Goal: Task Accomplishment & Management: Use online tool/utility

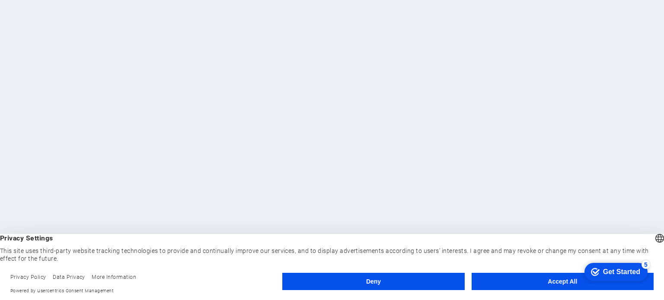
click at [523, 281] on button "Accept All" at bounding box center [562, 281] width 182 height 17
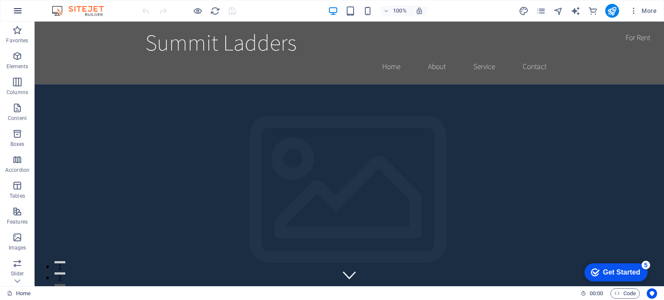
click at [19, 13] on icon "button" at bounding box center [18, 11] width 10 height 10
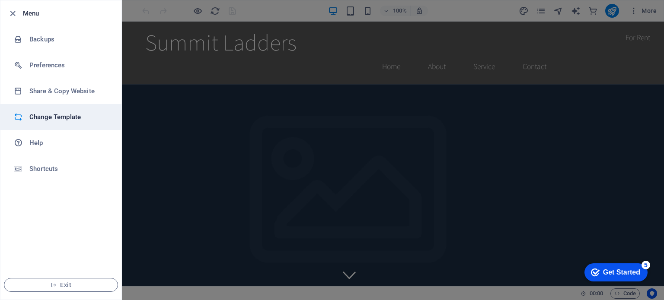
click at [40, 113] on h6 "Change Template" at bounding box center [69, 117] width 80 height 10
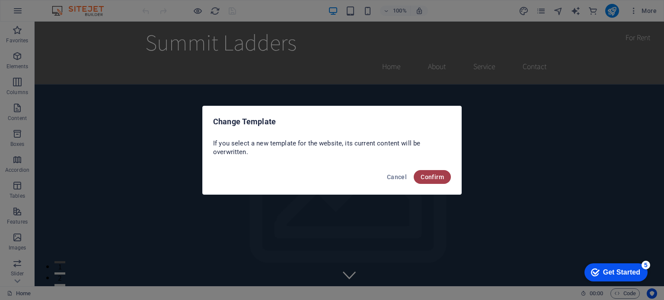
click at [430, 176] on span "Confirm" at bounding box center [431, 177] width 23 height 7
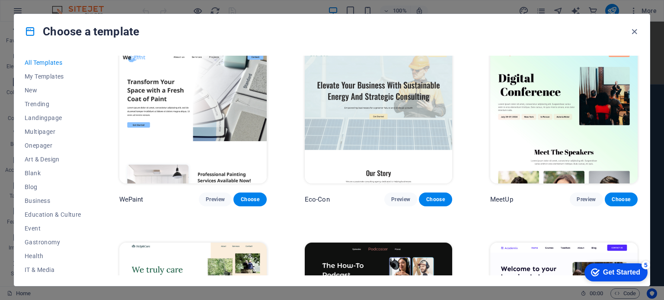
scroll to position [706, 0]
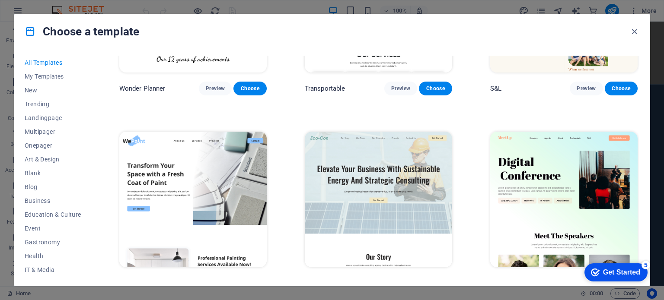
click at [660, 283] on div "Choose a template All Templates My Templates New Trending Landingpage Multipage…" at bounding box center [332, 150] width 664 height 300
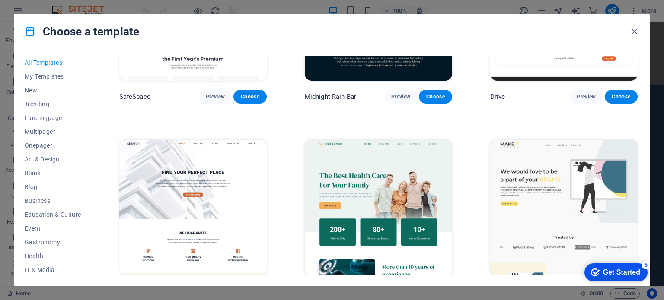
scroll to position [1411, 0]
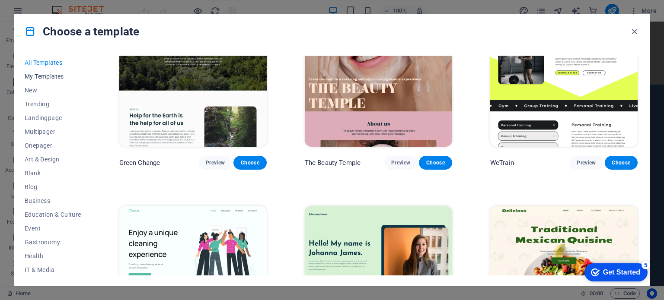
click at [45, 76] on span "My Templates" at bounding box center [53, 76] width 57 height 7
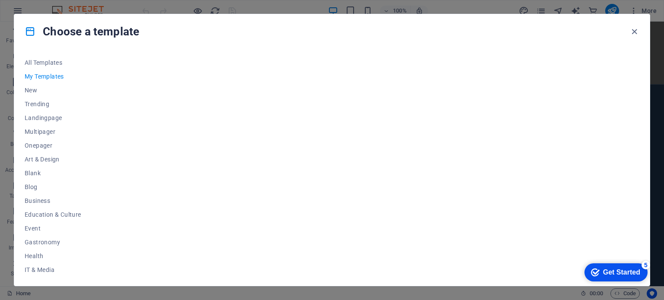
scroll to position [0, 0]
click at [58, 62] on span "All Templates" at bounding box center [53, 62] width 57 height 7
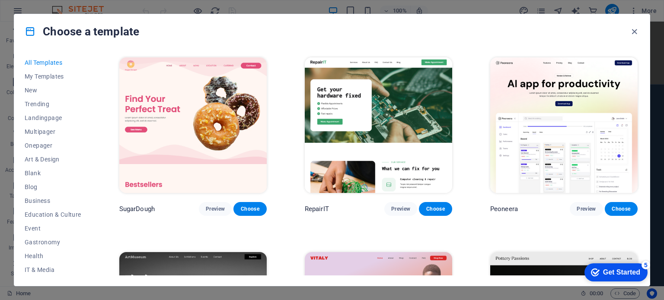
click at [48, 60] on span "All Templates" at bounding box center [53, 62] width 57 height 7
click at [40, 201] on span "Services" at bounding box center [53, 200] width 57 height 7
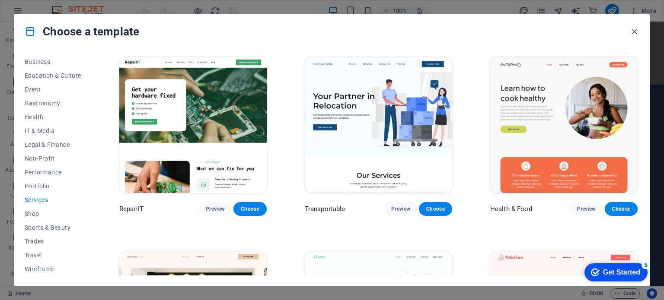
click at [631, 271] on div "Get Started" at bounding box center [621, 273] width 37 height 8
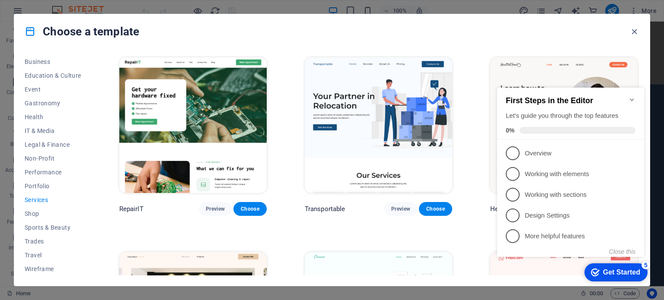
click at [620, 269] on div "Get Started" at bounding box center [621, 273] width 37 height 8
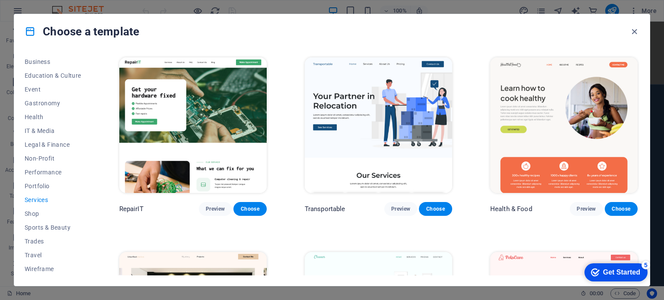
click at [632, 273] on div "Get Started" at bounding box center [621, 273] width 37 height 8
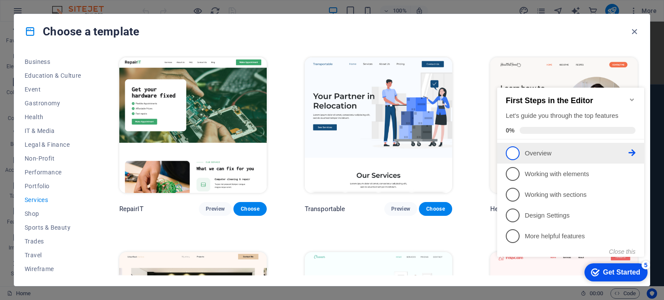
click at [546, 150] on p "Overview - incomplete" at bounding box center [577, 153] width 104 height 9
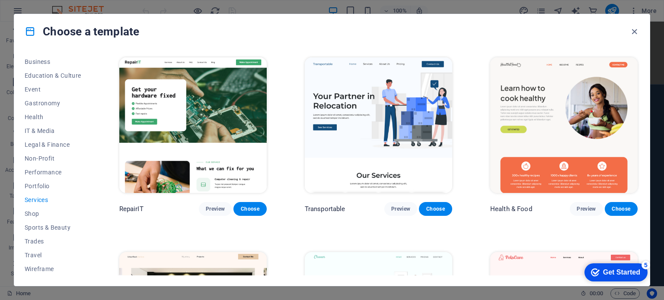
scroll to position [0, 0]
click at [636, 180] on div "Health & Food Preview Choose" at bounding box center [563, 136] width 151 height 160
click at [40, 61] on span "Business" at bounding box center [53, 61] width 57 height 7
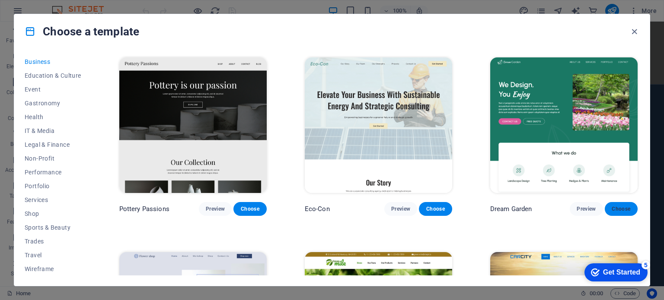
click at [623, 206] on span "Choose" at bounding box center [620, 209] width 19 height 7
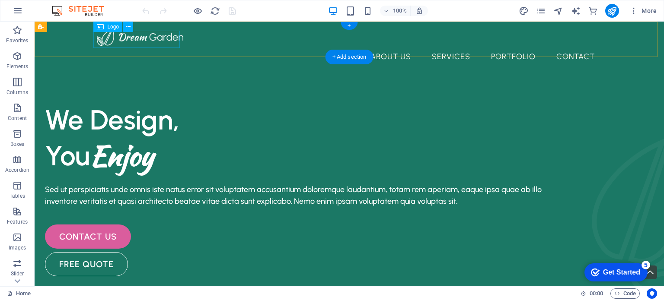
click at [140, 38] on div at bounding box center [349, 37] width 505 height 17
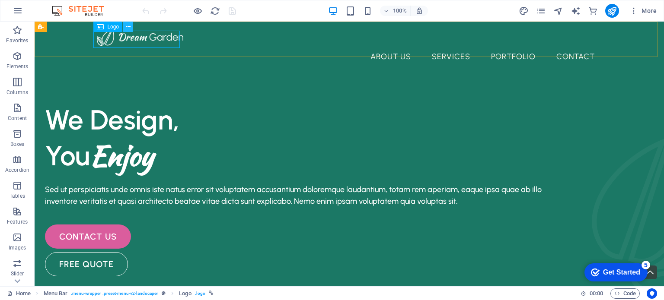
click at [130, 31] on icon at bounding box center [128, 26] width 5 height 9
click at [334, 57] on div "+ Add section" at bounding box center [349, 57] width 48 height 15
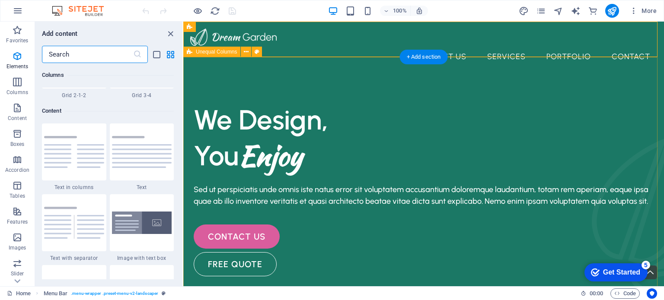
scroll to position [1512, 0]
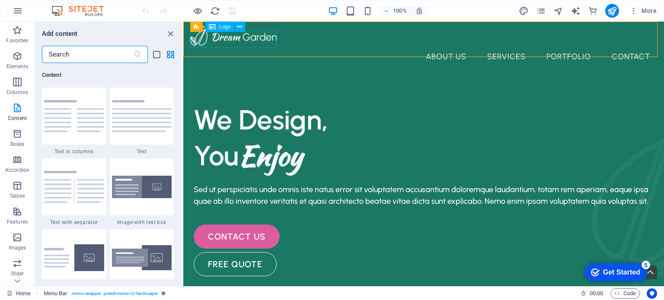
click at [214, 28] on icon at bounding box center [212, 27] width 7 height 10
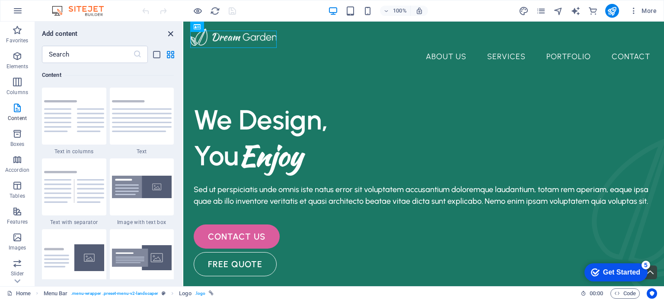
click at [173, 31] on icon "close panel" at bounding box center [171, 34] width 10 height 10
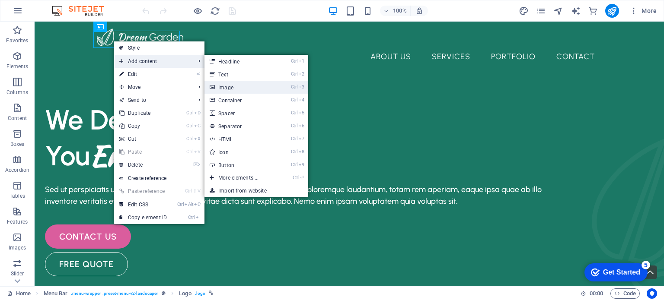
click at [238, 89] on link "Ctrl 3 Image" at bounding box center [239, 87] width 71 height 13
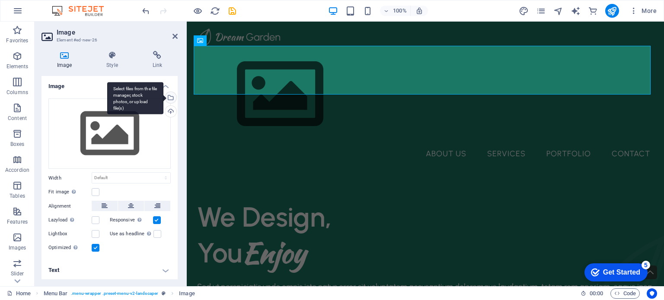
click at [163, 98] on div "Select files from the file manager, stock photos, or upload file(s)" at bounding box center [135, 98] width 56 height 32
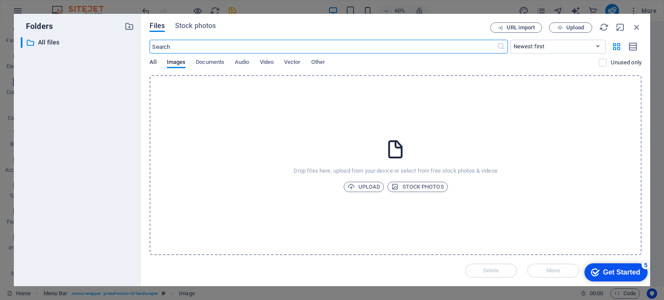
click at [153, 64] on span "All" at bounding box center [153, 63] width 6 height 12
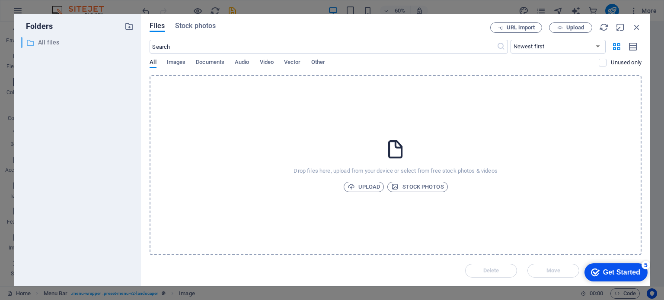
click at [57, 47] on p "All files" at bounding box center [78, 43] width 80 height 10
click at [54, 44] on p "All files" at bounding box center [78, 43] width 80 height 10
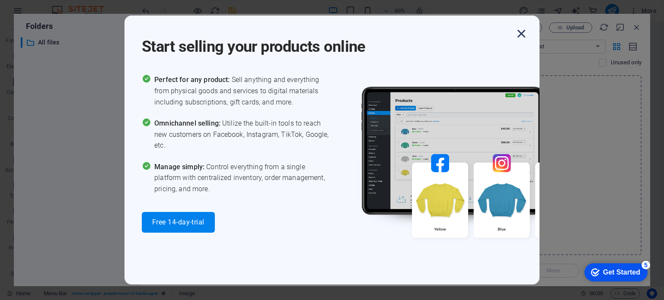
click at [523, 32] on icon "button" at bounding box center [521, 34] width 16 height 16
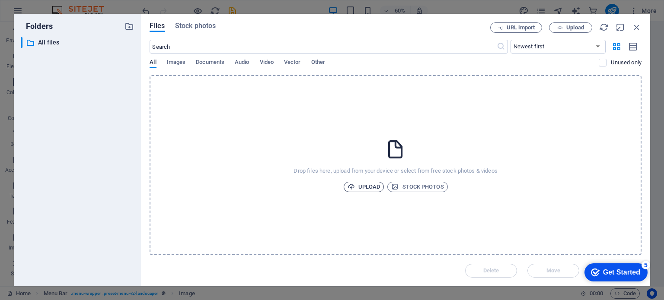
click at [354, 184] on icon "button" at bounding box center [350, 186] width 7 height 7
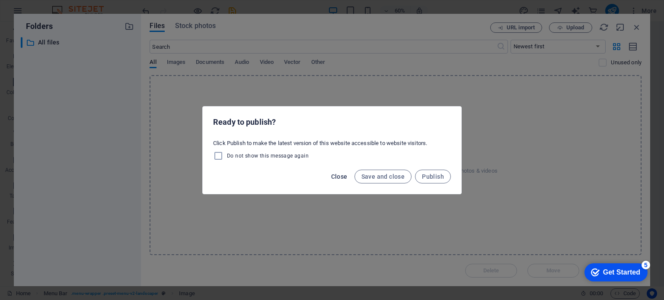
click at [337, 176] on span "Close" at bounding box center [339, 176] width 16 height 7
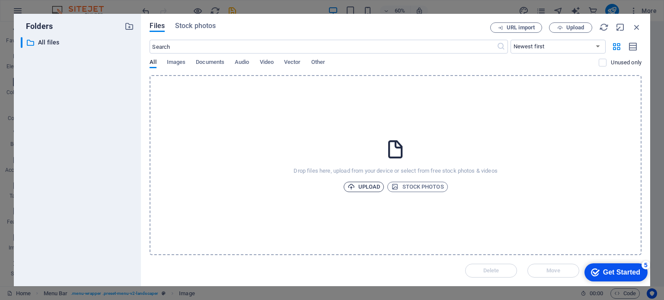
click at [363, 186] on span "Upload" at bounding box center [363, 187] width 33 height 10
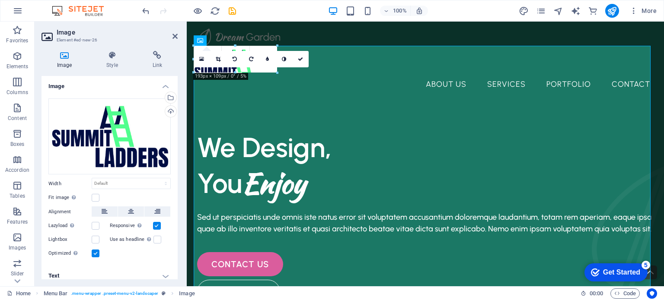
drag, startPoint x: 194, startPoint y: 45, endPoint x: 46, endPoint y: 48, distance: 147.4
type input "157"
select select "px"
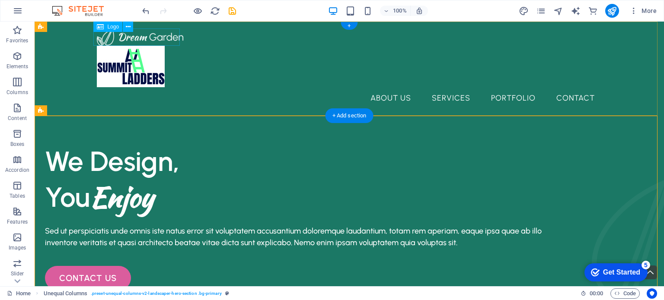
click at [166, 34] on div at bounding box center [349, 37] width 505 height 17
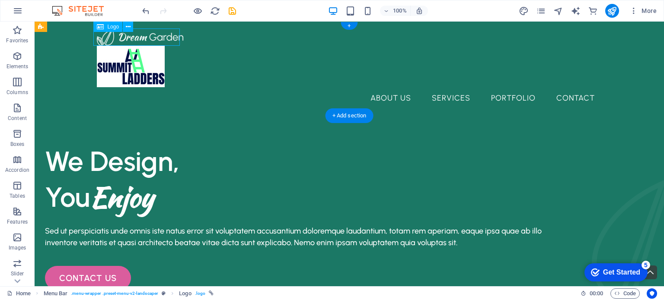
click at [166, 34] on div at bounding box center [349, 37] width 505 height 17
select select "px"
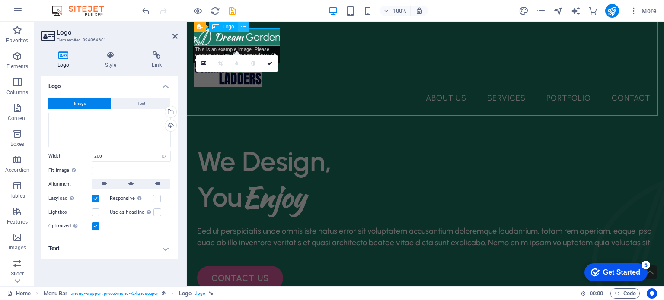
click at [241, 28] on icon at bounding box center [243, 26] width 5 height 9
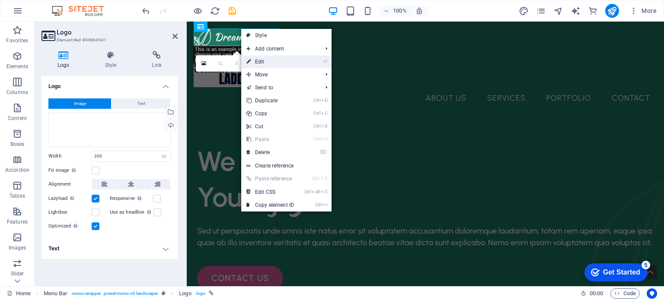
click at [255, 59] on link "⏎ Edit" at bounding box center [270, 61] width 58 height 13
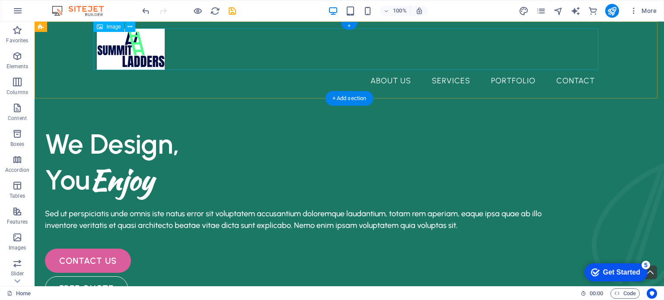
click at [252, 60] on figure at bounding box center [349, 49] width 505 height 41
click at [242, 58] on figure at bounding box center [349, 49] width 505 height 41
click at [256, 58] on figure at bounding box center [349, 49] width 505 height 41
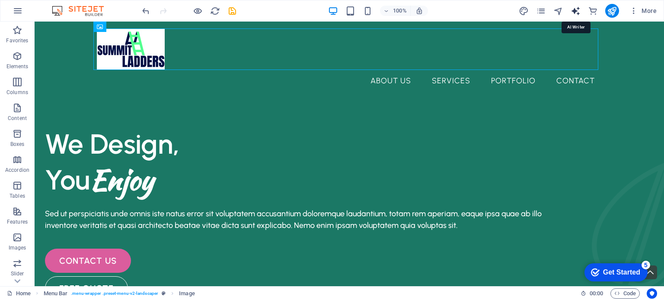
click at [572, 9] on icon "text_generator" at bounding box center [575, 11] width 10 height 10
select select "English"
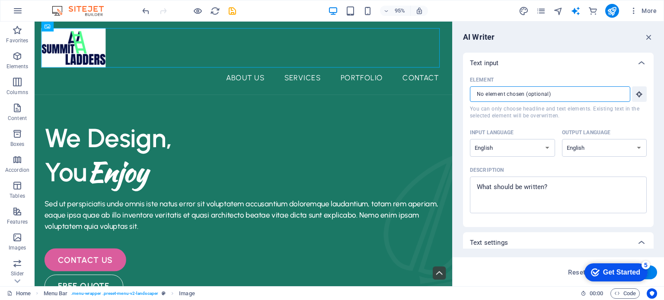
click at [572, 91] on input "Element ​ You can only choose headline and text elements. Existing text in the …" at bounding box center [547, 94] width 154 height 16
type textarea "x"
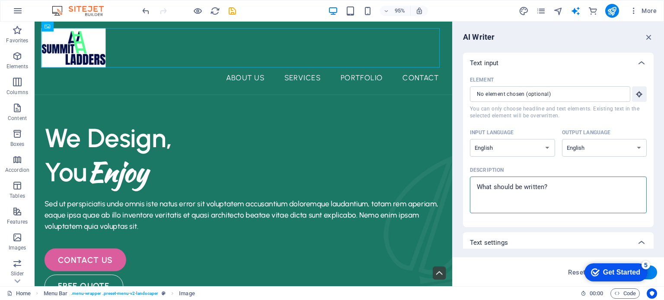
click at [605, 184] on textarea "Description x ​" at bounding box center [558, 195] width 168 height 28
type textarea "W"
type textarea "x"
type textarea "We"
type textarea "x"
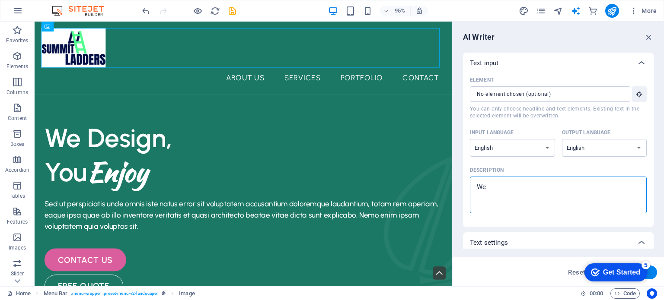
type textarea "We"
type textarea "x"
type textarea "We a"
type textarea "x"
type textarea "We ar"
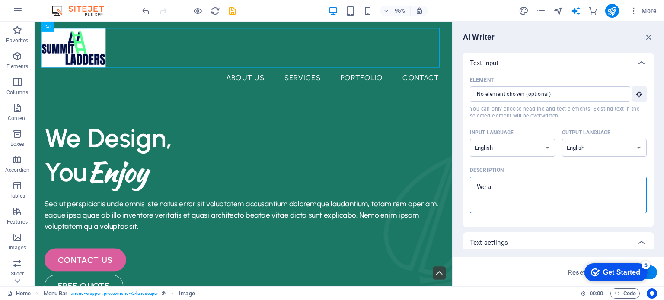
type textarea "x"
type textarea "We are"
type textarea "x"
type textarea "We are"
type textarea "x"
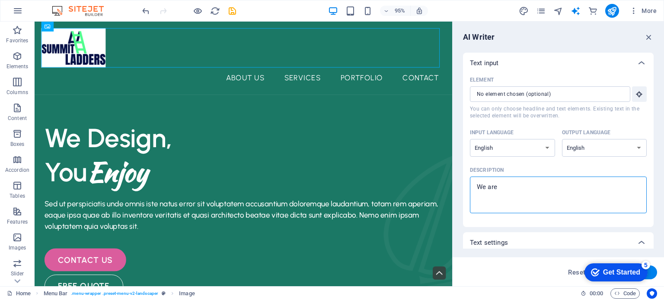
type textarea "We are a"
type textarea "x"
type textarea "We are al"
type textarea "x"
type textarea "We are ala"
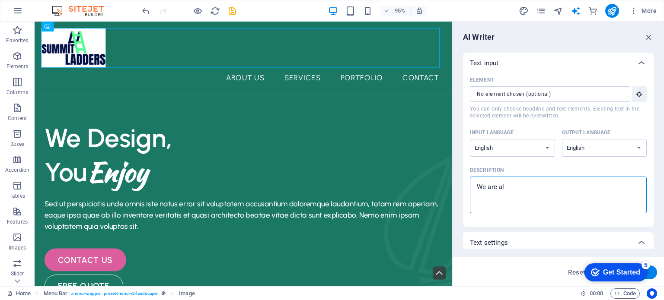
type textarea "x"
type textarea "We are al"
type textarea "x"
type textarea "We are a"
type textarea "x"
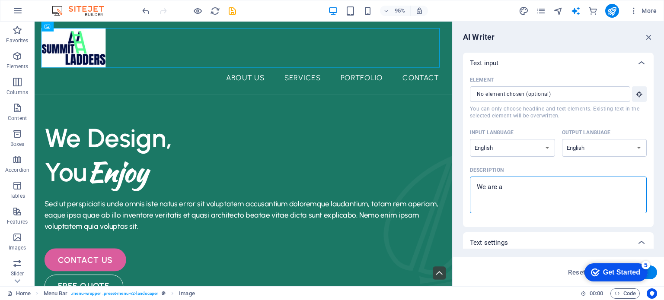
type textarea "We are a"
type textarea "x"
type textarea "We are a l"
type textarea "x"
type textarea "We are a la"
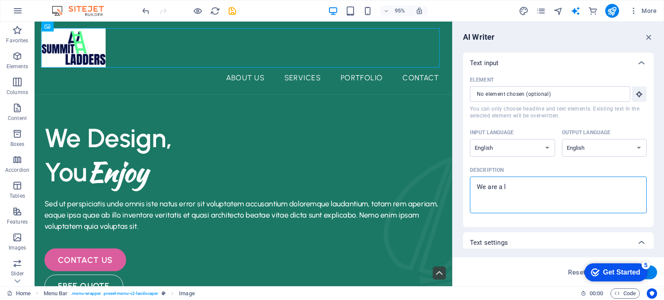
type textarea "x"
type textarea "We are a lad"
type textarea "x"
type textarea "We are a lade"
type textarea "x"
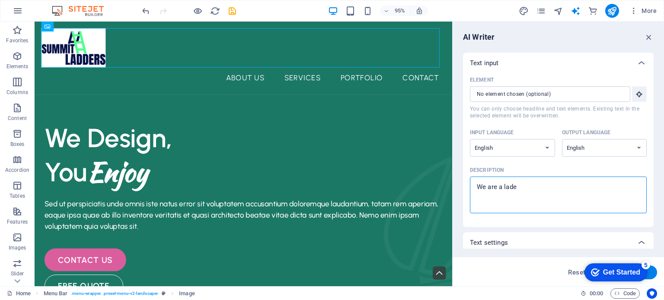
type textarea "We are a lad"
type textarea "x"
type textarea "We are a [PERSON_NAME]"
type textarea "x"
type textarea "We are a ladde"
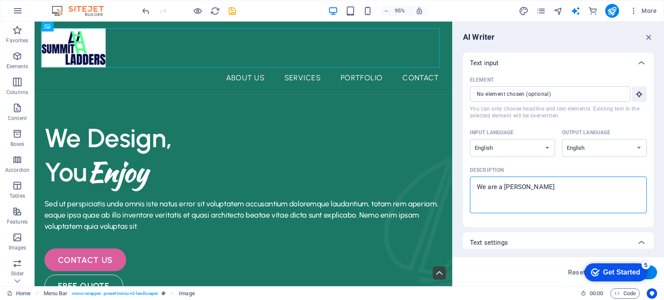
type textarea "x"
type textarea "We are a ladder"
type textarea "x"
type textarea "We are a ladder"
type textarea "x"
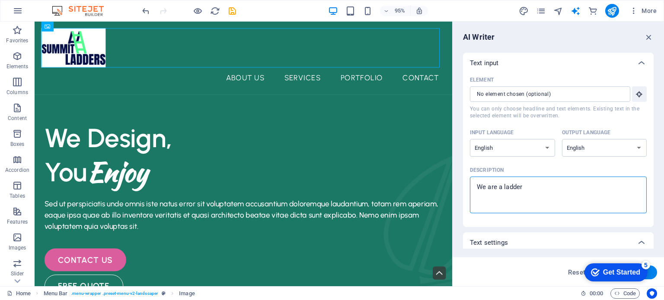
type textarea "We are a ladder m"
type textarea "x"
type textarea "We are a ladder ma"
type textarea "x"
type textarea "We are a ladder mau"
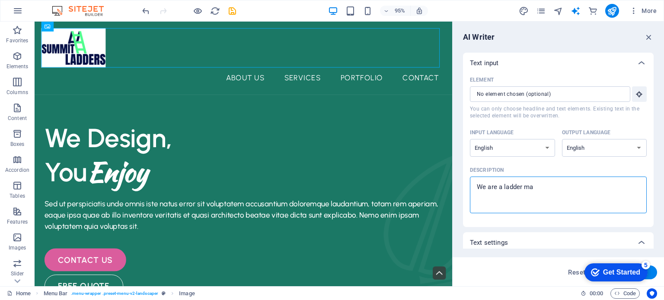
type textarea "x"
type textarea "We are a ladder maun"
type textarea "x"
type textarea "We are a ladder [PERSON_NAME]"
type textarea "x"
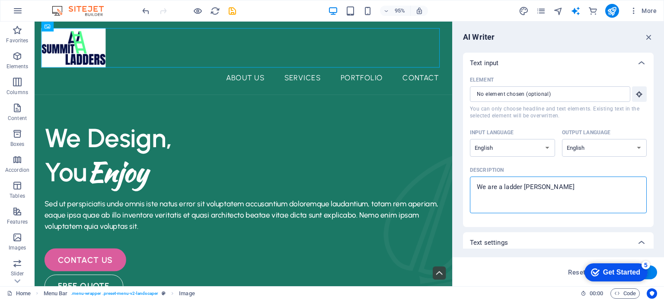
type textarea "We are a ladder maunga"
type textarea "x"
type textarea "We are a ladder maungac"
type textarea "x"
type textarea "We are a ladder maunga"
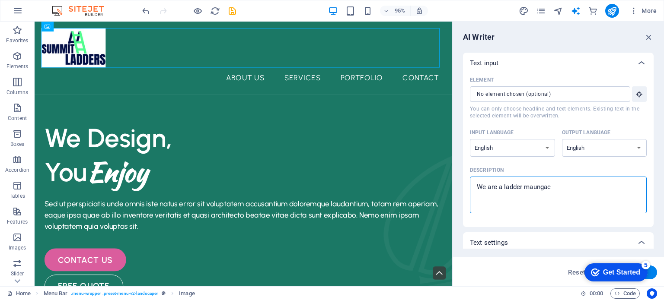
type textarea "x"
type textarea "We are a ladder [PERSON_NAME]"
type textarea "x"
type textarea "We are a ladder maun"
type textarea "x"
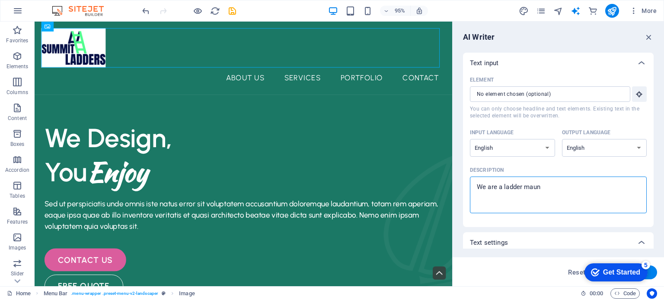
type textarea "We are a ladder mau"
type textarea "x"
type textarea "We are a ladder ma"
type textarea "x"
type textarea "We are a ladder maf"
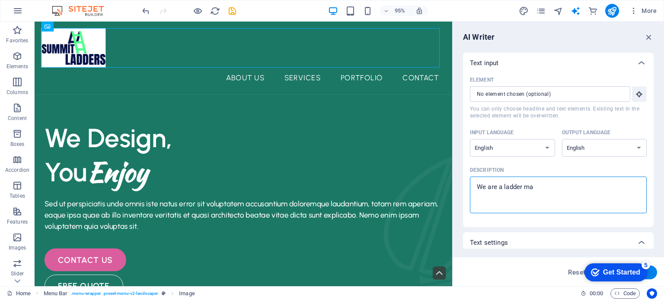
type textarea "x"
type textarea "We are a ladder ma"
type textarea "x"
type textarea "We are a ladder man"
type textarea "x"
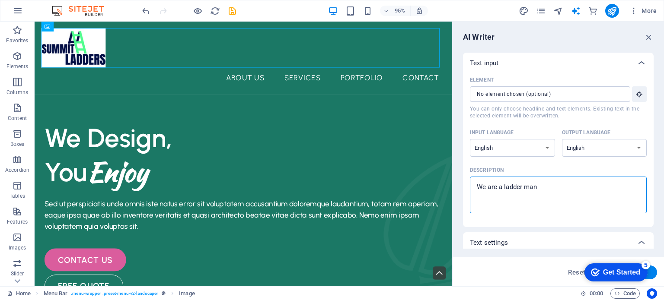
type textarea "We are a ladder manu"
type textarea "x"
type textarea "We are a ladder manug"
type textarea "x"
type textarea "We are a ladder manuga"
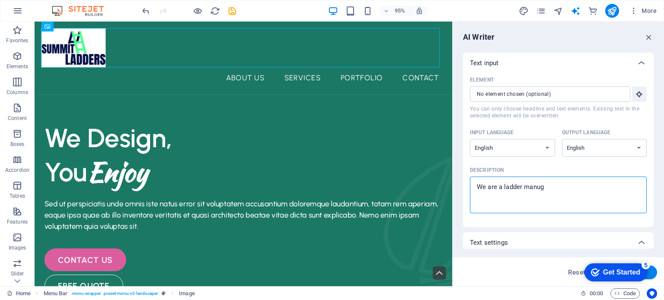
type textarea "x"
type textarea "We are a ladder manug"
type textarea "x"
type textarea "We are a ladder manu"
type textarea "x"
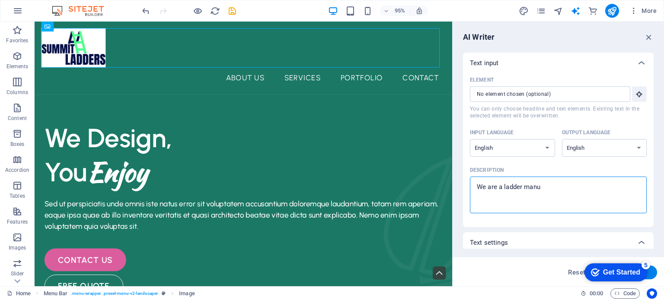
type textarea "We are a ladder manuf"
type textarea "x"
type textarea "We are a ladder manufa"
type textarea "x"
type textarea "We are a ladder manufac"
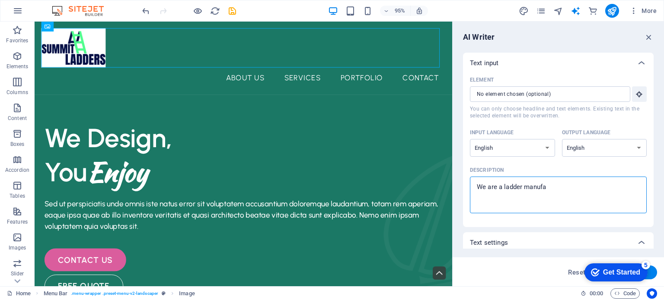
type textarea "x"
type textarea "We are a ladder manufact"
type textarea "x"
type textarea "We are a ladder manufacto"
type textarea "x"
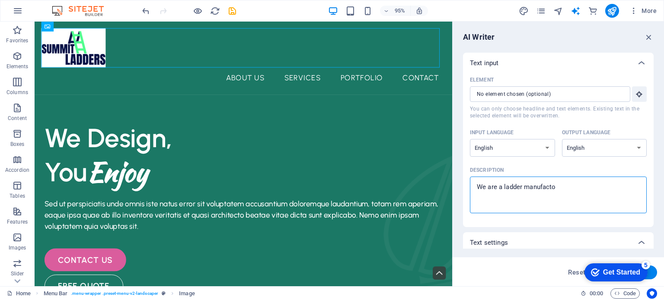
type textarea "We are a ladder manufact"
type textarea "x"
type textarea "We are a ladder manufactu"
type textarea "x"
type textarea "We are a ladder manufactur"
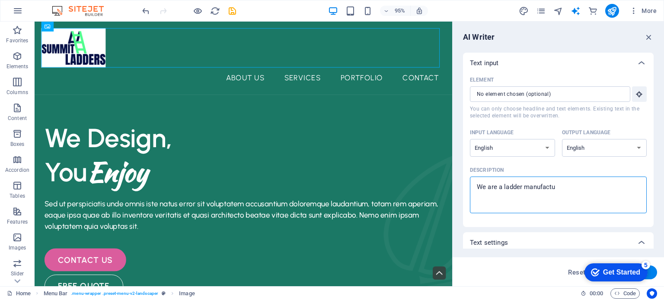
type textarea "x"
type textarea "We are a ladder manufacture"
type textarea "x"
type textarea "We are a ladder manufacturer"
type textarea "x"
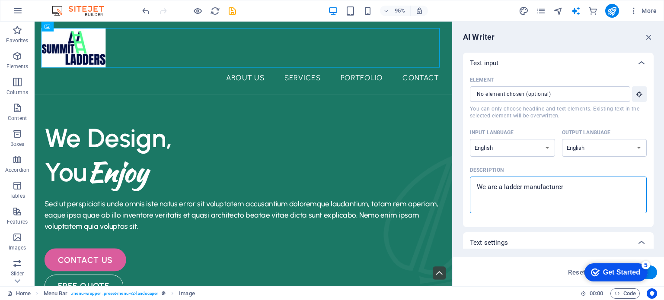
type textarea "We are a ladder manufacturere"
type textarea "x"
type textarea "We are a ladder manufacturer"
type textarea "x"
type textarea "We are an ladder manufacturer"
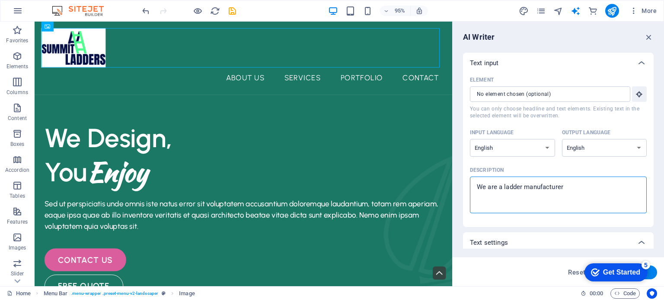
type textarea "x"
type textarea "We are an ladder manufacturer"
type textarea "x"
type textarea "We are an a ladder manufacturer"
type textarea "x"
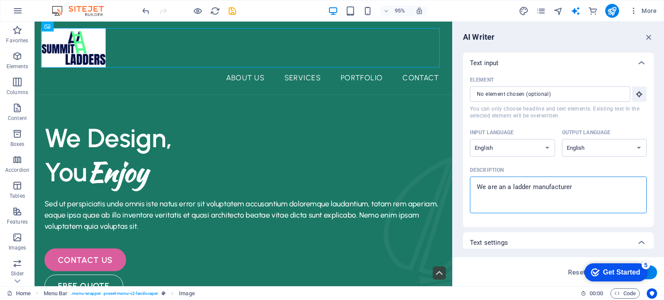
type textarea "We are an al ladder manufacturer"
type textarea "x"
type textarea "We are an alu ladder manufacturer"
type textarea "x"
type textarea "We are an alum ladder manufacturer"
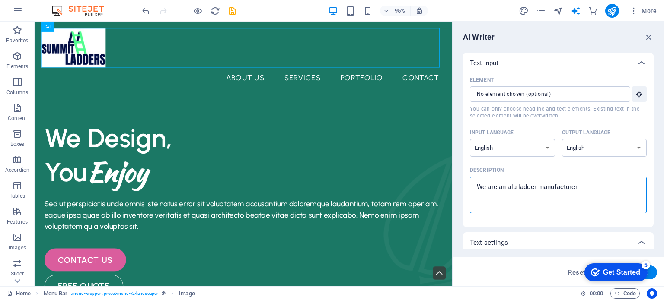
type textarea "x"
type textarea "We are an alumi ladder manufacturer"
type textarea "x"
type textarea "We are an alumin ladder manufacturer"
type textarea "x"
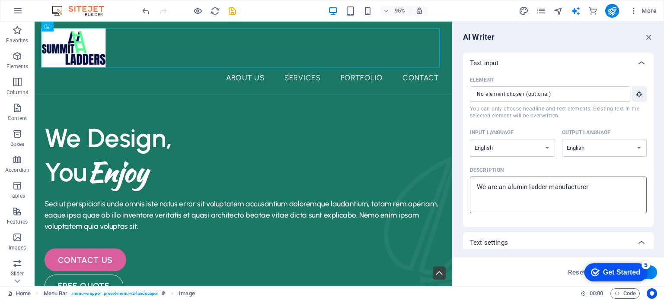
type textarea "We are an alumini ladder manufacturer"
type textarea "x"
type textarea "We are an aluminiu ladder manufacturer"
type textarea "x"
type textarea "We are an aluminium ladder manufacturer"
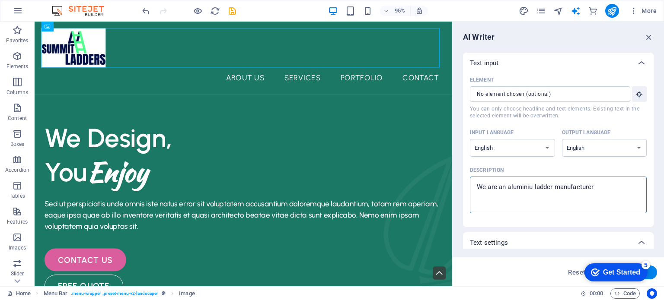
type textarea "x"
type textarea "We are an aluminium ladder manufacturer"
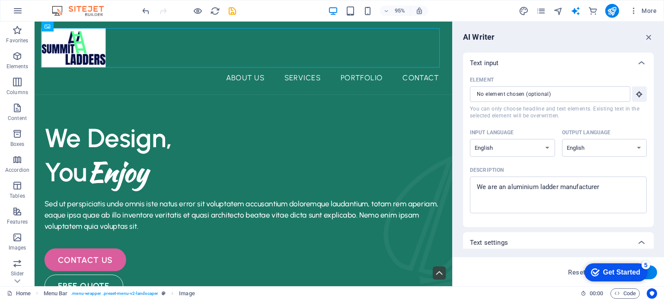
click at [655, 251] on div "AI Writer Text input Element ​ You can only choose headline and text elements. …" at bounding box center [557, 154] width 211 height 265
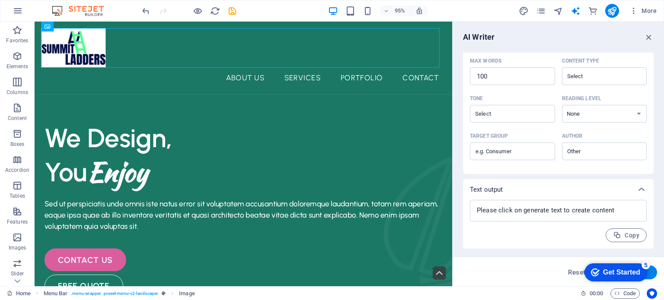
click at [536, 269] on div "Reset Generate text" at bounding box center [557, 273] width 197 height 14
click at [653, 273] on button "Generate text" at bounding box center [627, 273] width 60 height 14
type textarea "x"
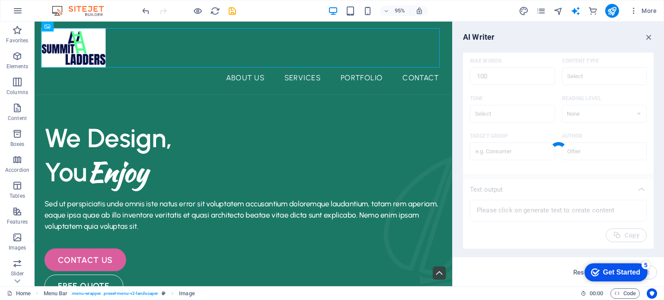
type textarea "x"
type textarea "As a leading manufacturer of aluminum ladders, we are committed to delivering s…"
type textarea "x"
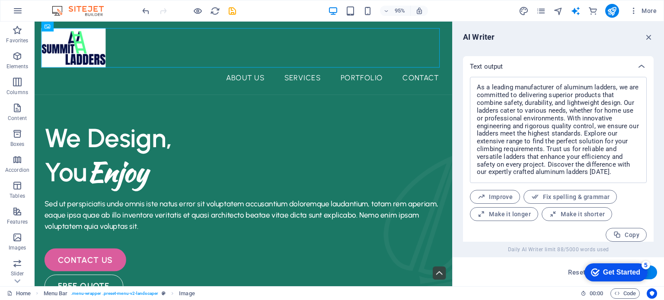
scroll to position [328, 0]
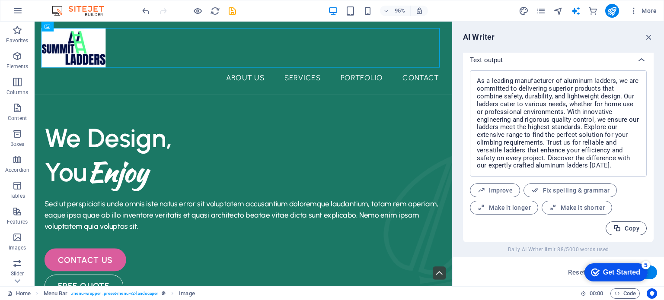
click at [629, 231] on span "Copy" at bounding box center [626, 229] width 26 height 8
type textarea "x"
click at [627, 269] on div "Get Started" at bounding box center [621, 273] width 37 height 8
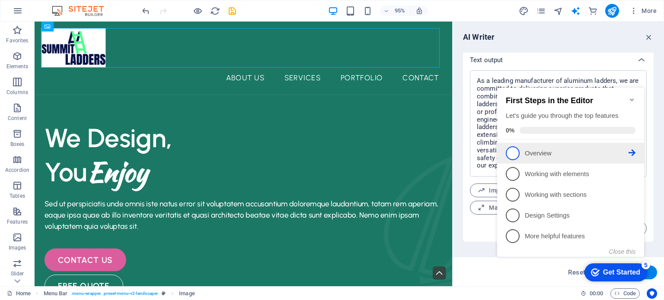
click at [543, 154] on p "Overview - incomplete" at bounding box center [577, 153] width 104 height 9
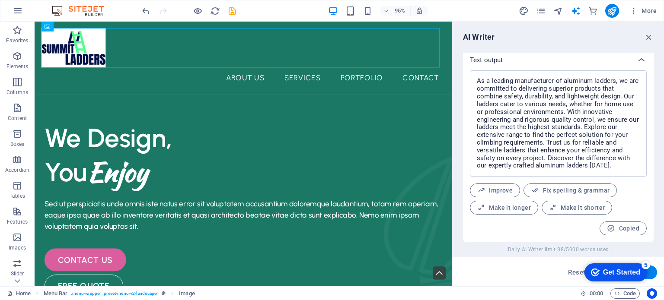
scroll to position [0, 0]
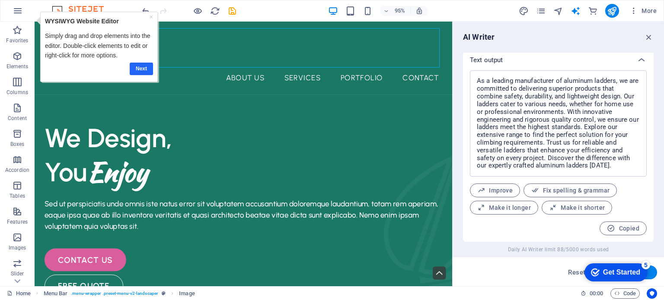
click at [148, 70] on link "Next" at bounding box center [141, 68] width 23 height 13
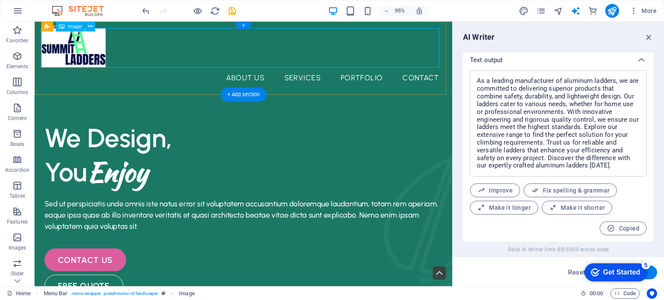
drag, startPoint x: 108, startPoint y: 54, endPoint x: 86, endPoint y: 38, distance: 26.3
click at [623, 273] on div "Get Started" at bounding box center [621, 273] width 37 height 8
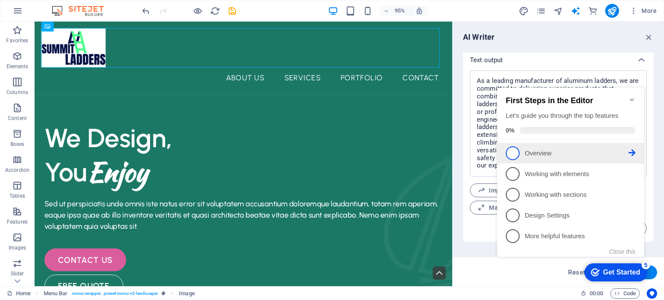
click at [519, 149] on link "1 Overview - incomplete" at bounding box center [571, 153] width 130 height 14
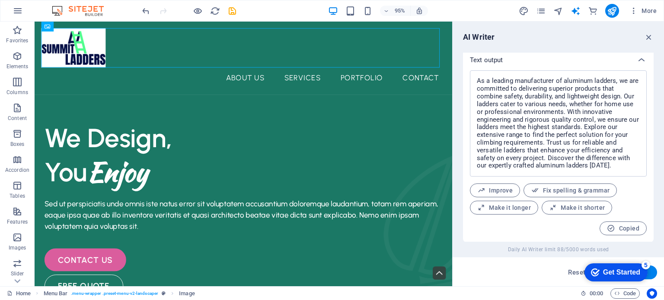
click div "checkmark Get Started 5 First Steps in the Editor Let's guide you through the t…"
drag, startPoint x: 254, startPoint y: 89, endPoint x: 142, endPoint y: 141, distance: 123.3
click at [142, 141] on div "We Design, You Enjoy" at bounding box center [254, 162] width 419 height 72
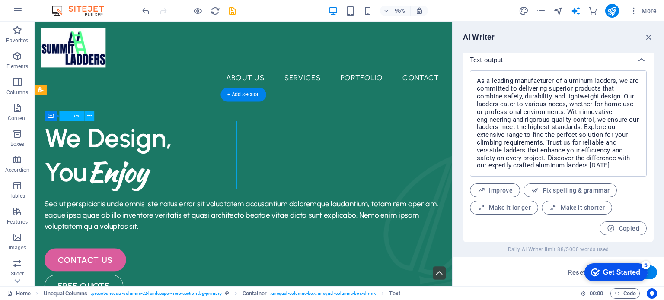
click at [151, 181] on div "We Design, You Enjoy" at bounding box center [254, 162] width 419 height 72
click at [92, 115] on button at bounding box center [89, 116] width 10 height 10
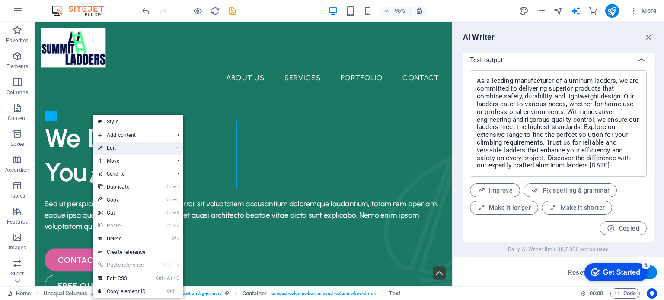
click at [112, 150] on link "⏎ Edit" at bounding box center [122, 148] width 58 height 13
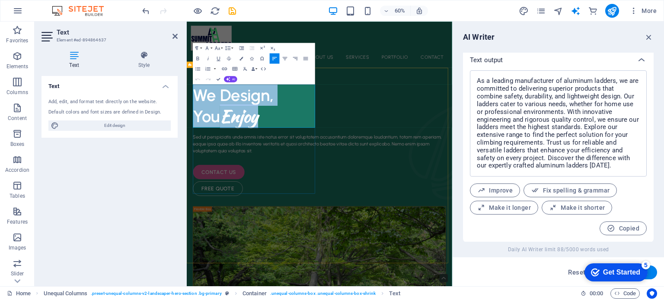
drag, startPoint x: 328, startPoint y: 179, endPoint x: 204, endPoint y: 129, distance: 133.2
click at [204, 129] on div "We Design, You Enjoy" at bounding box center [407, 162] width 421 height 72
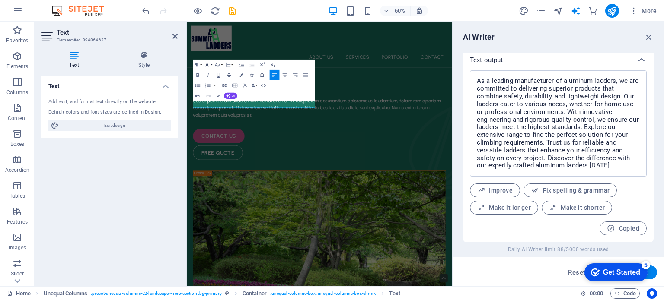
click at [212, 67] on button "Font Family" at bounding box center [208, 64] width 10 height 10
click at [221, 62] on button "Font Size" at bounding box center [218, 64] width 10 height 10
click at [209, 97] on link "30" at bounding box center [214, 96] width 19 height 8
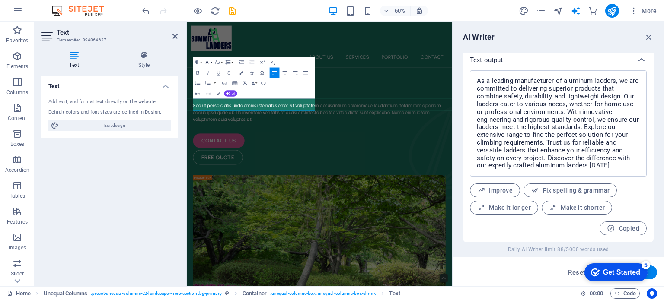
click at [208, 64] on icon "button" at bounding box center [207, 62] width 6 height 6
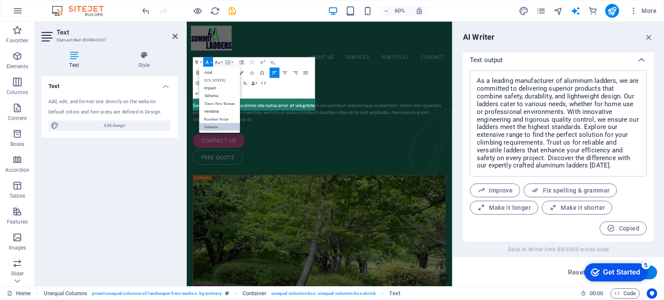
scroll to position [0, 0]
click at [221, 73] on link "Arial" at bounding box center [219, 72] width 41 height 8
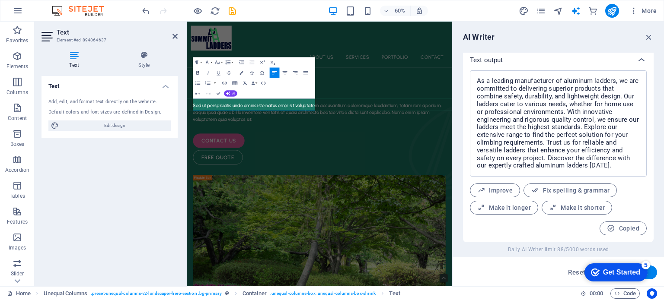
click at [196, 72] on icon "button" at bounding box center [198, 73] width 6 height 6
click at [288, 70] on button "Align Center" at bounding box center [285, 72] width 10 height 10
click at [210, 60] on icon "button" at bounding box center [207, 62] width 6 height 6
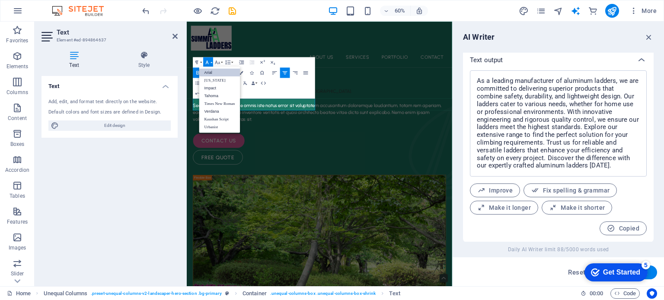
click at [210, 60] on icon "button" at bounding box center [207, 62] width 6 height 6
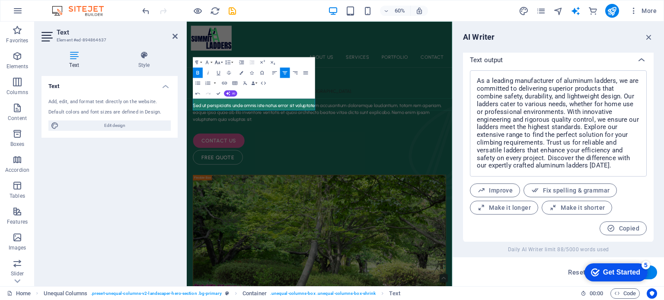
click at [217, 62] on icon "button" at bounding box center [217, 61] width 5 height 3
click at [216, 108] on link "48" at bounding box center [214, 109] width 19 height 8
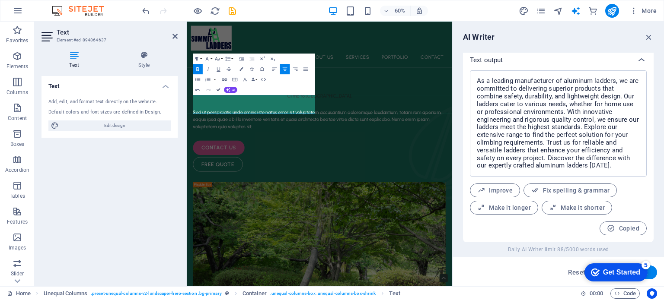
drag, startPoint x: 194, startPoint y: 71, endPoint x: 218, endPoint y: 88, distance: 28.8
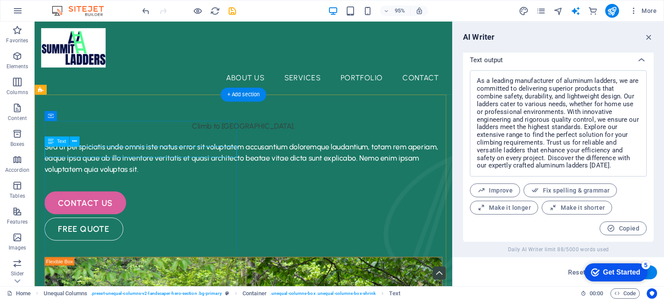
click at [174, 138] on div "Climb to [GEOGRAPHIC_DATA]." at bounding box center [254, 132] width 419 height 12
click at [191, 138] on div "Climb to [GEOGRAPHIC_DATA]." at bounding box center [254, 132] width 419 height 12
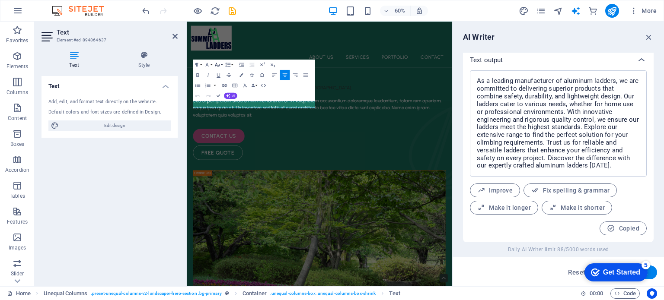
click at [217, 62] on icon "button" at bounding box center [217, 64] width 6 height 6
click at [218, 124] on link "72" at bounding box center [214, 127] width 19 height 8
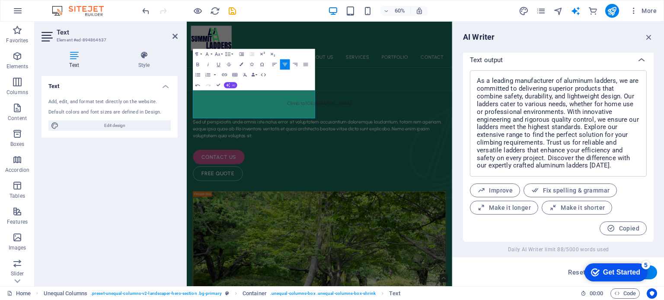
click at [232, 84] on button "AI" at bounding box center [230, 85] width 13 height 6
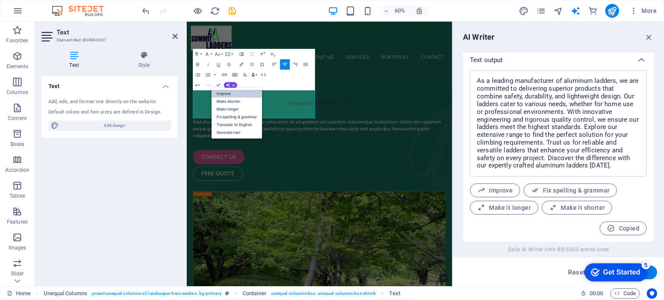
click at [226, 92] on link "Improve" at bounding box center [237, 94] width 51 height 8
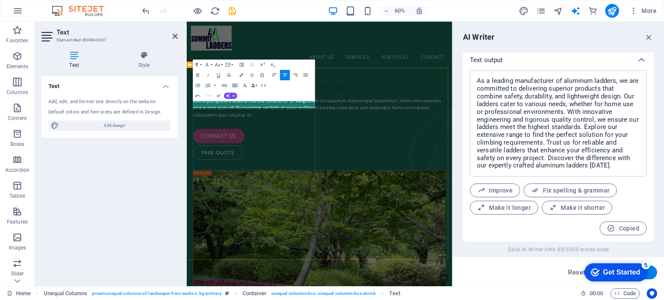
click at [284, 138] on p "Reach [GEOGRAPHIC_DATA]." at bounding box center [407, 132] width 421 height 12
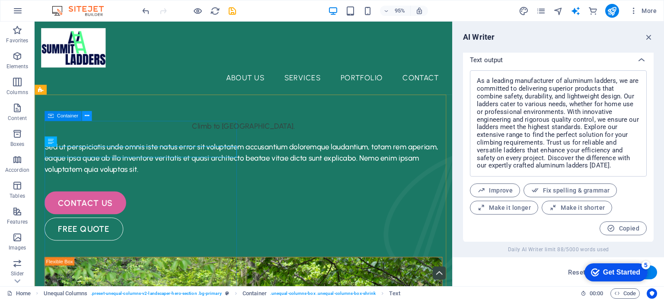
click at [86, 115] on icon at bounding box center [86, 116] width 4 height 9
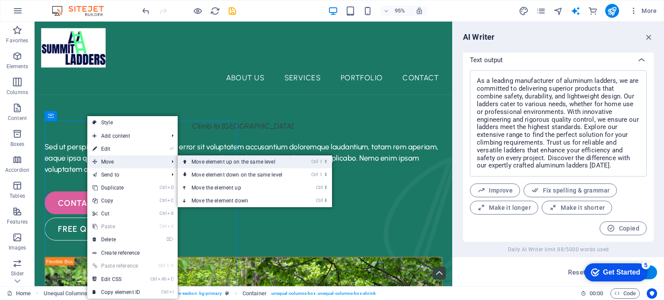
click at [211, 160] on link "Ctrl ⇧ ⬆ Move element up on the same level" at bounding box center [239, 162] width 122 height 13
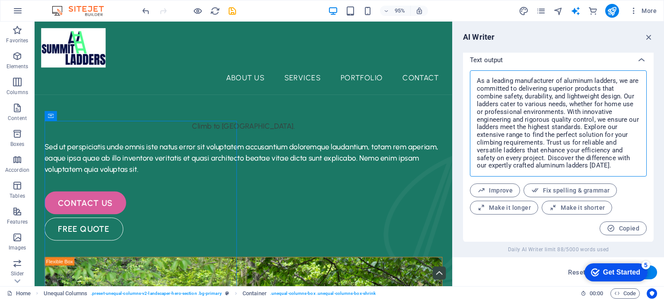
click at [492, 119] on textarea "As a leading manufacturer of aluminum ladders, we are committed to delivering s…" at bounding box center [558, 124] width 168 height 98
drag, startPoint x: 476, startPoint y: 81, endPoint x: 631, endPoint y: 168, distance: 177.8
click at [631, 168] on textarea "As a leading manufacturer of aluminum ladders, we are committed to delivering s…" at bounding box center [558, 124] width 168 height 98
type textarea "x"
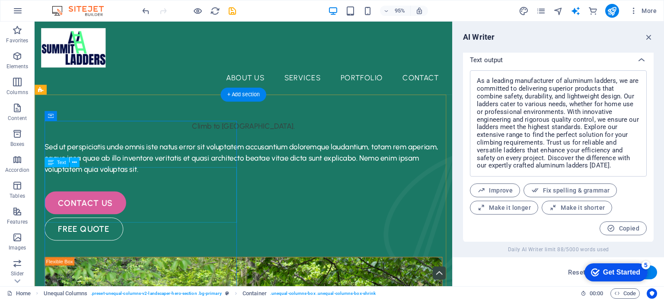
drag, startPoint x: 76, startPoint y: 208, endPoint x: 79, endPoint y: 203, distance: 5.6
click at [76, 183] on div "Sed ut perspiciatis unde omnis iste natus error sit voluptatem accusantium dolo…" at bounding box center [254, 165] width 419 height 35
click at [59, 183] on div "Sed ut perspiciatis unde omnis iste natus error sit voluptatem accusantium dolo…" at bounding box center [254, 165] width 419 height 35
click at [71, 161] on button at bounding box center [75, 163] width 10 height 10
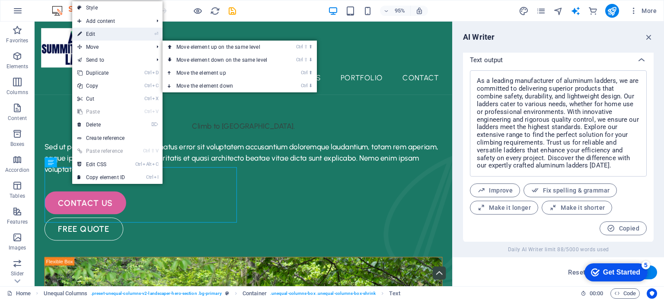
click at [101, 32] on link "⏎ Edit" at bounding box center [101, 34] width 58 height 13
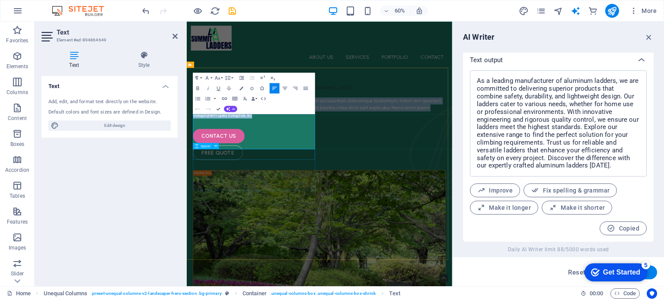
drag, startPoint x: 197, startPoint y: 180, endPoint x: 358, endPoint y: 248, distance: 174.3
click at [358, 248] on div "Climb to [GEOGRAPHIC_DATA]. Sed ut perspiciatis unde omnis iste natus error sit…" at bounding box center [407, 189] width 421 height 126
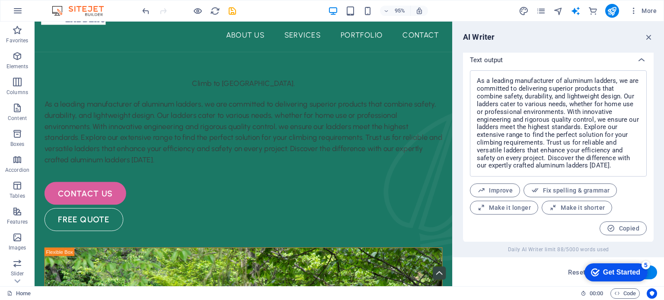
scroll to position [16, 0]
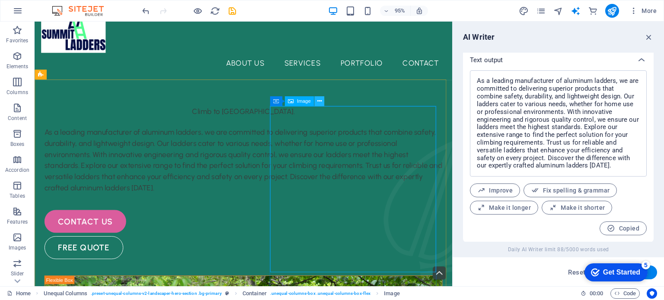
click at [317, 102] on icon at bounding box center [319, 101] width 4 height 9
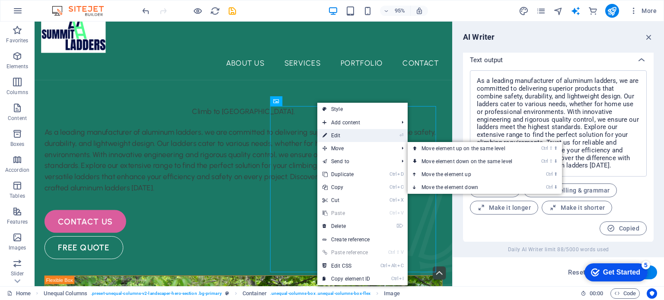
click at [347, 137] on link "⏎ Edit" at bounding box center [346, 135] width 58 height 13
select select "%"
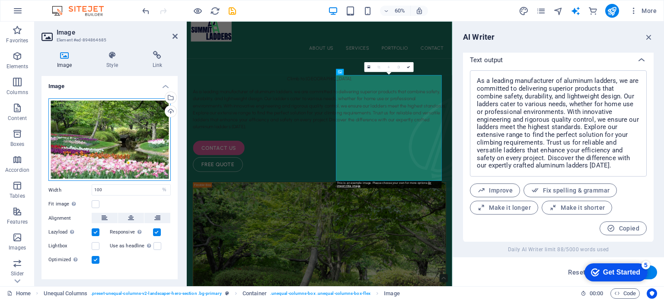
click at [127, 112] on div "Drag files here, click to choose files or select files from Files or our free s…" at bounding box center [109, 140] width 122 height 83
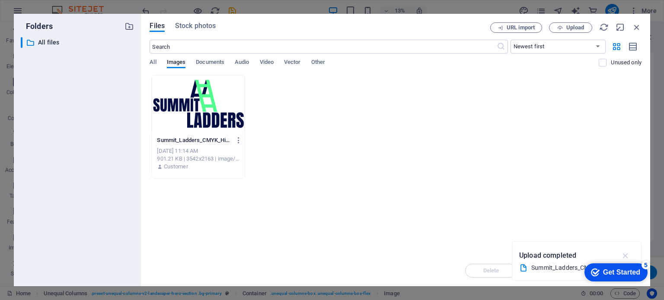
click at [624, 255] on icon "button" at bounding box center [626, 256] width 10 height 10
click at [568, 29] on span "Upload" at bounding box center [575, 27] width 18 height 5
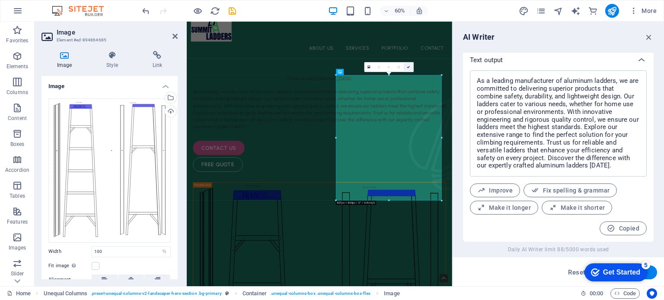
click at [410, 67] on icon at bounding box center [408, 66] width 3 height 3
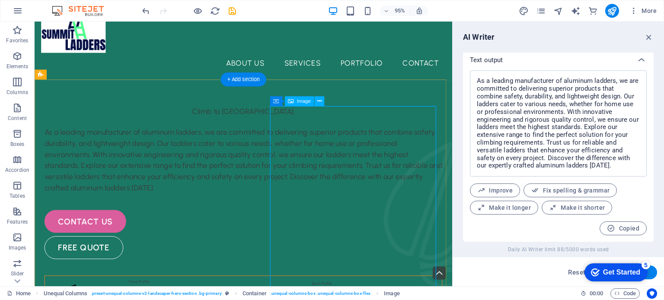
click at [319, 99] on icon at bounding box center [319, 101] width 4 height 9
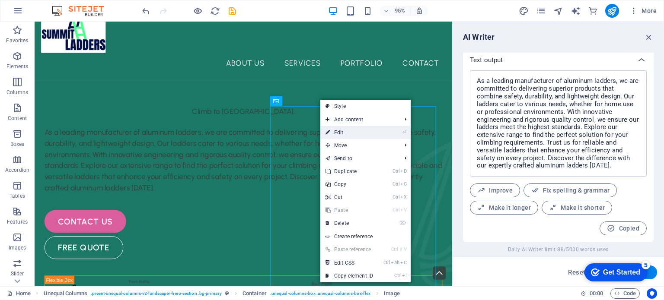
click at [341, 133] on link "⏎ Edit" at bounding box center [349, 132] width 58 height 13
select select "%"
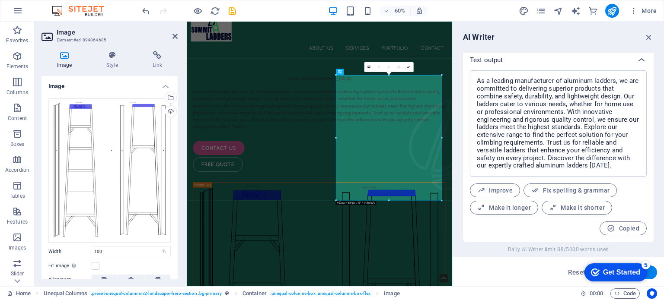
click at [67, 56] on icon at bounding box center [64, 55] width 46 height 9
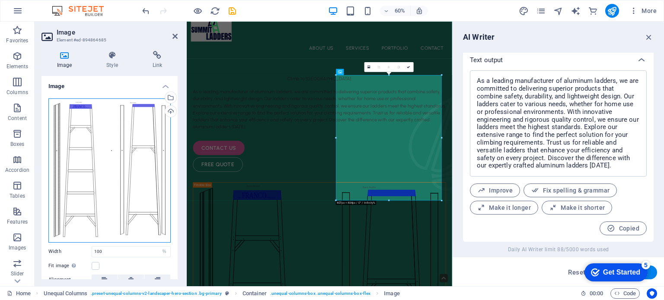
click at [115, 145] on div "Drag files here, click to choose files or select files from Files or our free s…" at bounding box center [109, 171] width 122 height 144
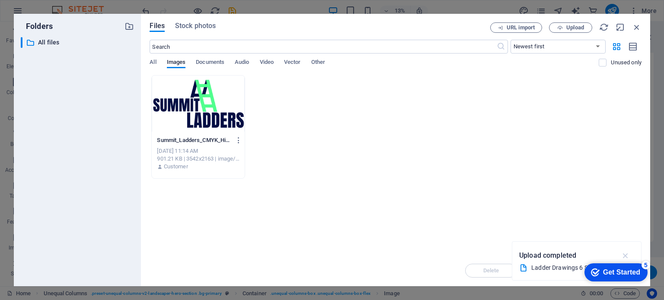
click at [626, 253] on icon "button" at bounding box center [626, 256] width 10 height 10
click at [425, 190] on div "Drop files here to upload them instantly Summit_Ladders_CMYK_High_res-SIRIDgVEG…" at bounding box center [396, 165] width 492 height 180
drag, startPoint x: 426, startPoint y: 187, endPoint x: 302, endPoint y: 169, distance: 124.4
click at [302, 169] on div "Summit_Ladders_CMYK_High_res-SIRIDgVEGF3r37kHUZKnvw.jpg Summit_Ladders_CMYK_Hig…" at bounding box center [396, 127] width 492 height 104
click at [208, 23] on span "Stock photos" at bounding box center [195, 26] width 41 height 10
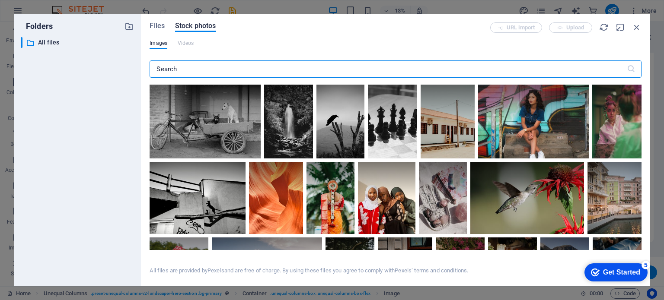
click at [269, 76] on input "text" at bounding box center [388, 68] width 477 height 17
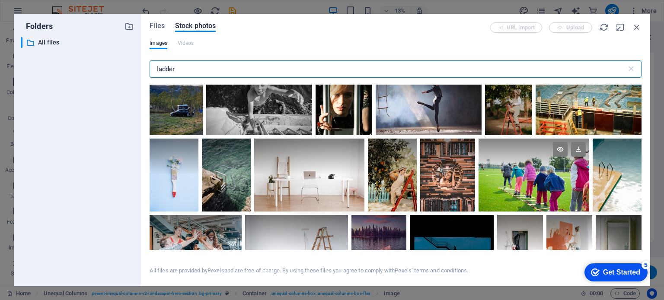
scroll to position [0, 0]
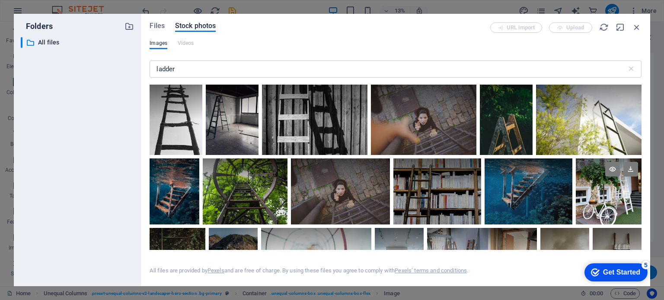
click at [605, 215] on div at bounding box center [609, 192] width 66 height 66
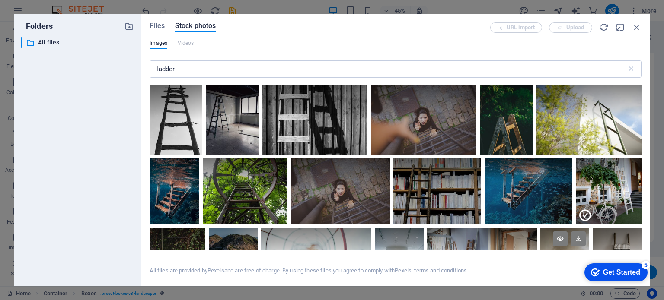
drag, startPoint x: 585, startPoint y: 216, endPoint x: 586, endPoint y: 242, distance: 25.9
click at [584, 216] on icon at bounding box center [585, 216] width 14 height 14
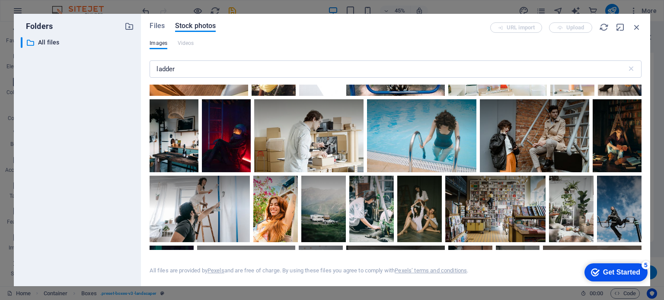
scroll to position [706, 0]
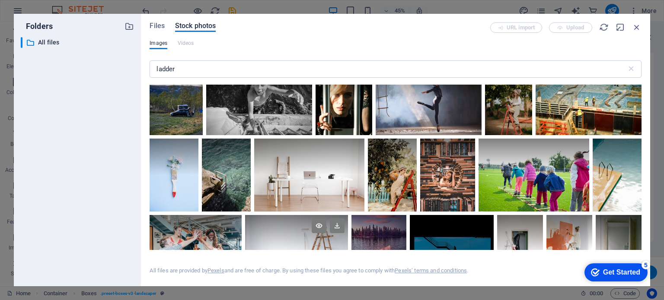
click at [274, 225] on div at bounding box center [296, 232] width 103 height 35
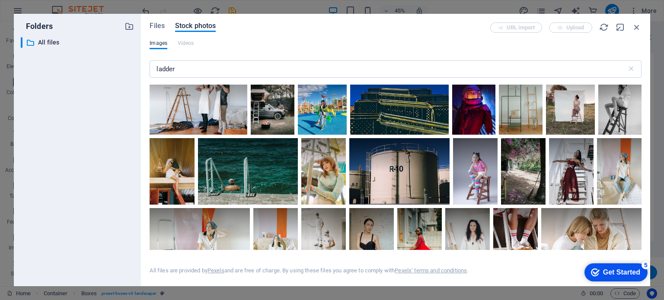
scroll to position [2213, 0]
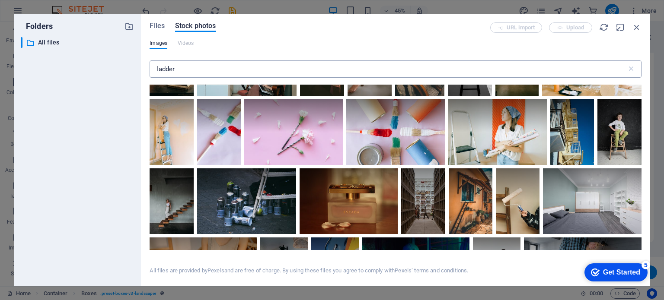
click at [161, 67] on input "ladder" at bounding box center [388, 68] width 477 height 17
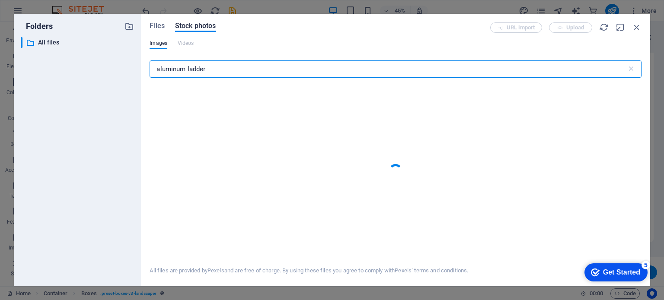
type input "aluminum ladder"
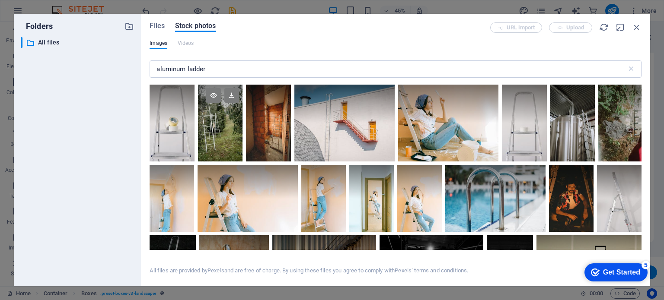
click at [215, 123] on div at bounding box center [220, 123] width 45 height 77
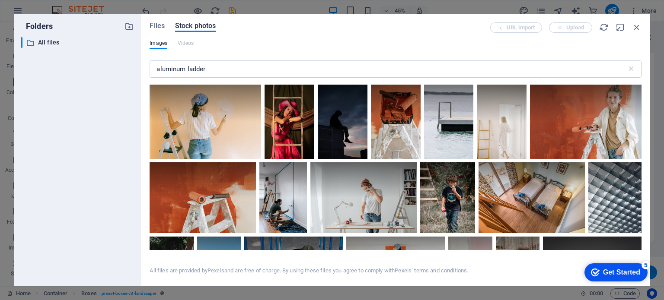
scroll to position [1411, 0]
click at [562, 29] on div "URL import Upload" at bounding box center [565, 27] width 151 height 10
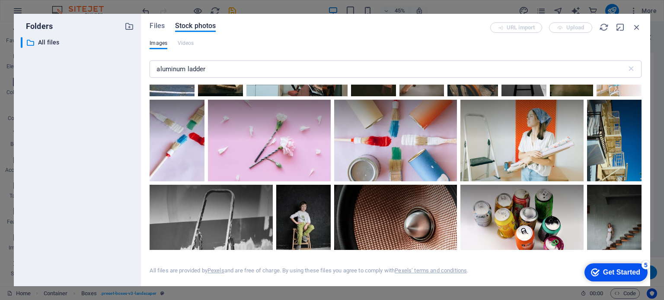
scroll to position [3529, 0]
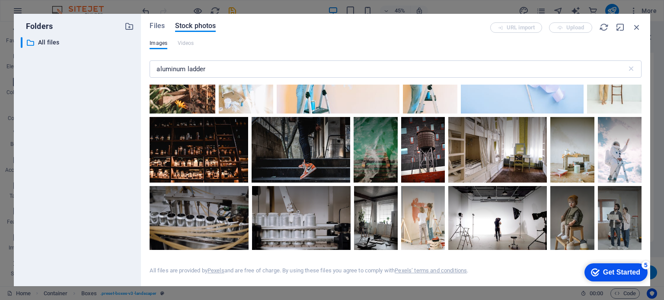
click at [598, 274] on div "checkmark Get Started 5" at bounding box center [615, 272] width 49 height 9
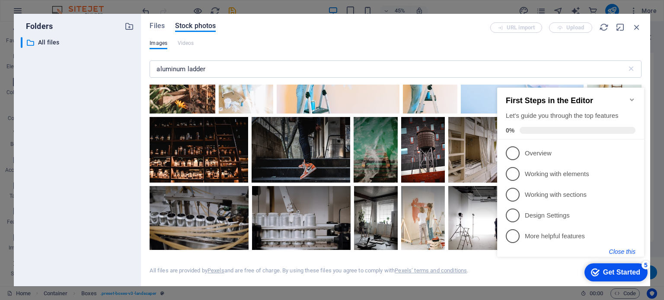
click at [615, 251] on button "Close this" at bounding box center [622, 251] width 26 height 7
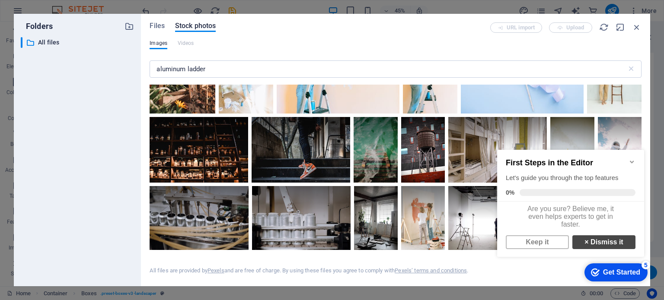
click at [592, 243] on link "× Dismiss it" at bounding box center [603, 243] width 63 height 14
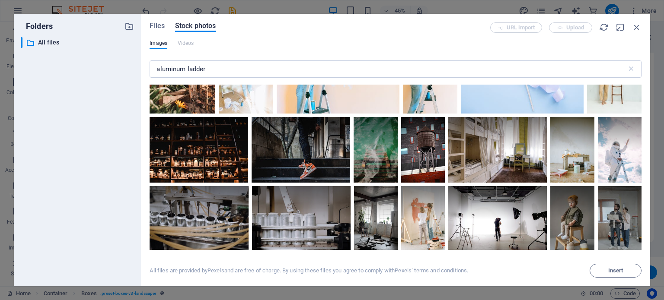
click at [642, 245] on div "Files Stock photos URL import Upload Images Videos aluminum ladder ​ Exceeded n…" at bounding box center [395, 150] width 509 height 273
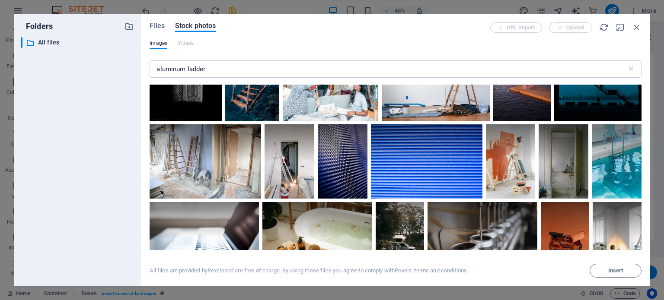
scroll to position [0, 0]
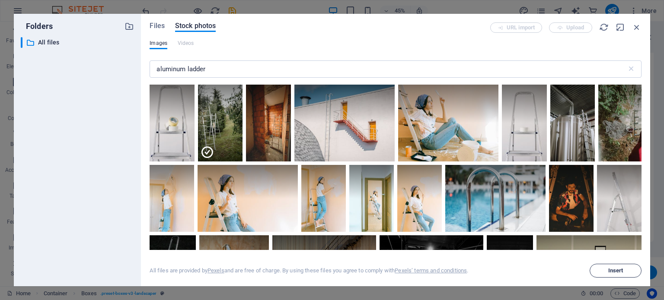
click at [607, 269] on span "Insert" at bounding box center [615, 270] width 44 height 5
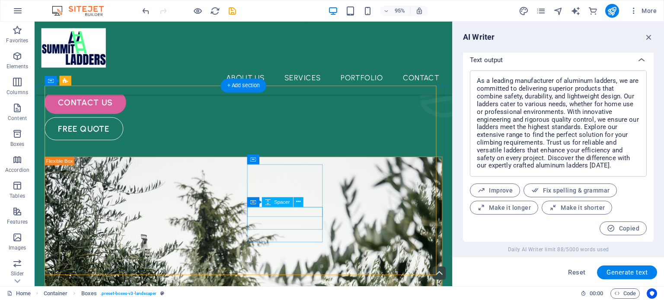
scroll to position [69, 0]
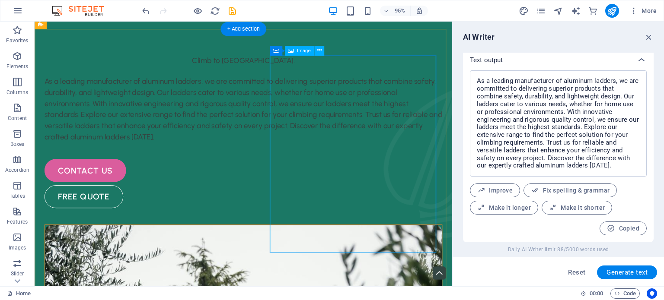
drag, startPoint x: 337, startPoint y: 166, endPoint x: 369, endPoint y: 162, distance: 33.1
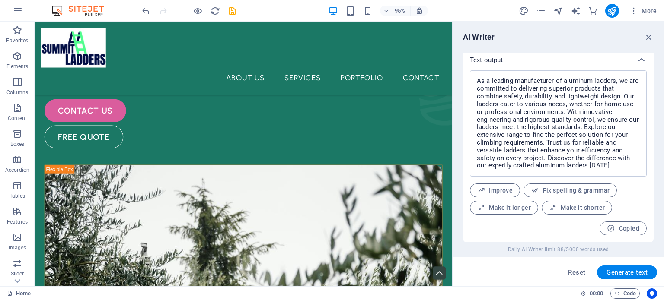
scroll to position [140, 0]
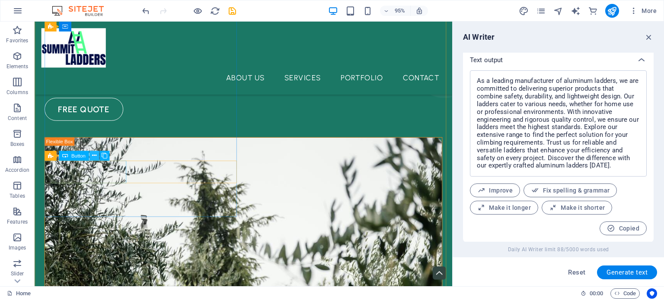
click at [93, 155] on icon at bounding box center [94, 155] width 4 height 9
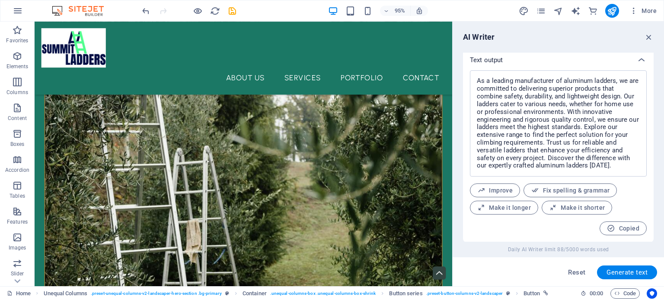
scroll to position [364, 0]
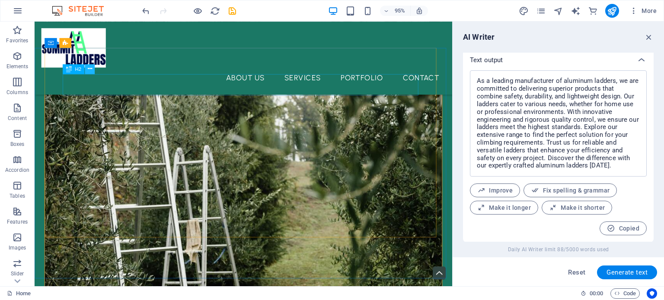
click at [92, 69] on button at bounding box center [90, 69] width 10 height 10
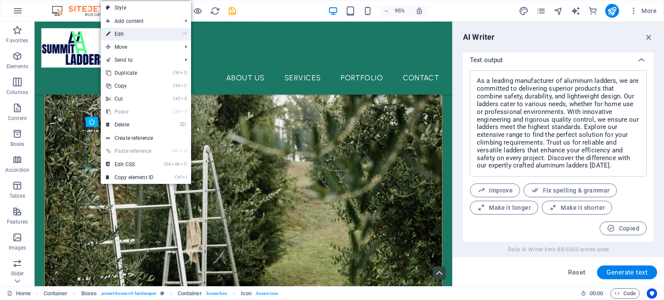
click at [144, 36] on link "⏎ Edit" at bounding box center [130, 34] width 58 height 13
select select "xMidYMid"
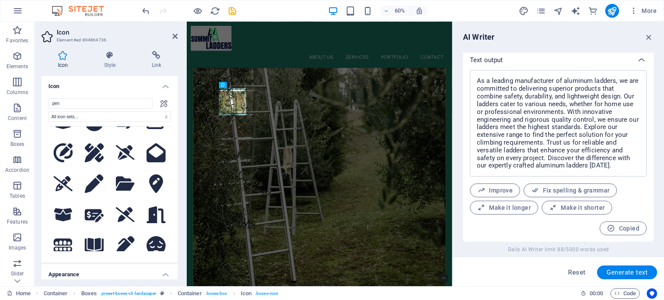
scroll to position [0, 0]
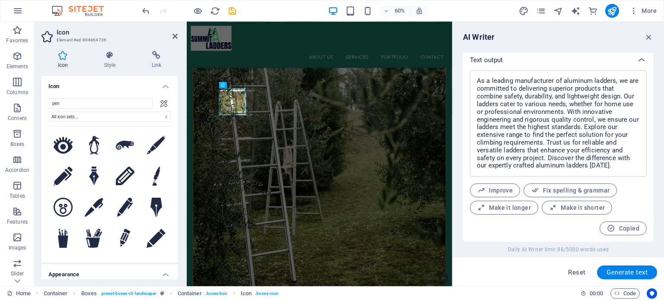
click at [180, 281] on div "Icon Style Link Icon pen All icon sets... IcoFont Ionicons FontAwesome Brands F…" at bounding box center [110, 165] width 150 height 242
click at [77, 102] on input "pen" at bounding box center [100, 104] width 104 height 10
drag, startPoint x: 77, startPoint y: 102, endPoint x: 22, endPoint y: 92, distance: 55.3
click at [23, 92] on section "Favorites Elements Columns Content Boxes Accordion Tables Features Images Slide…" at bounding box center [226, 154] width 452 height 265
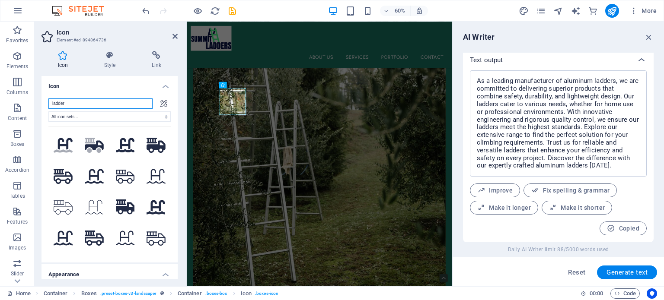
click at [95, 102] on input "ladder" at bounding box center [100, 104] width 104 height 10
type input "ladder"
click at [174, 35] on icon at bounding box center [174, 36] width 5 height 7
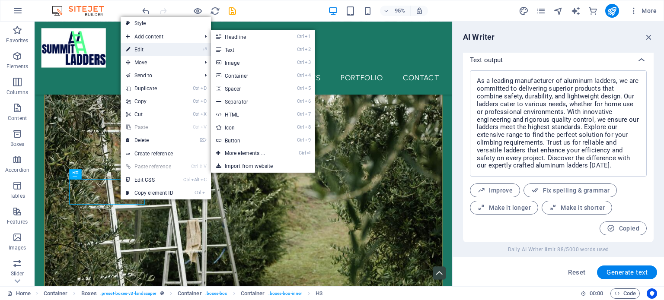
click at [135, 50] on link "⏎ Edit" at bounding box center [150, 49] width 58 height 13
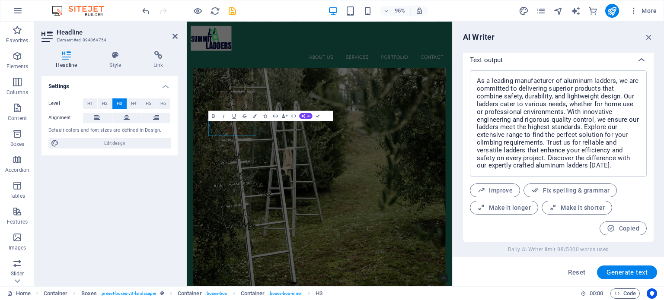
scroll to position [366, 0]
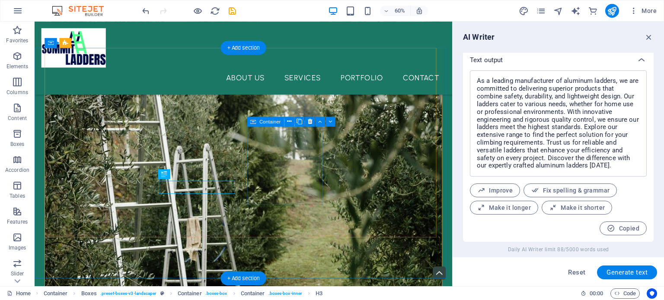
scroll to position [364, 0]
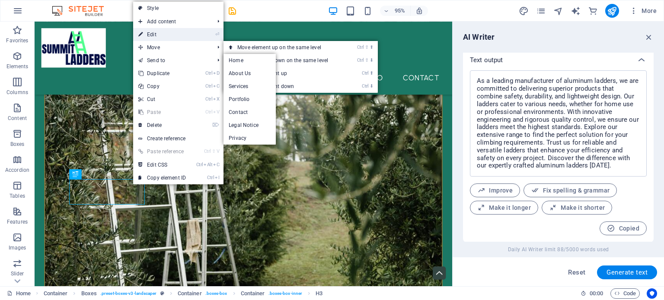
click at [188, 36] on link "⏎ Edit" at bounding box center [162, 34] width 58 height 13
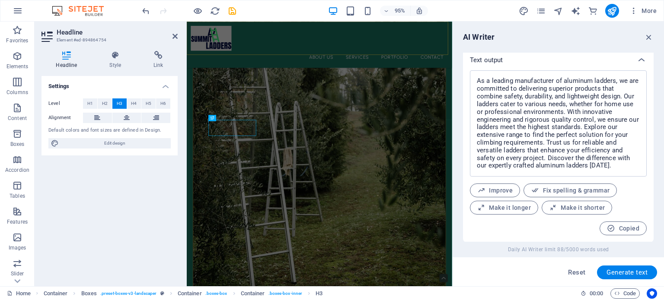
scroll to position [366, 0]
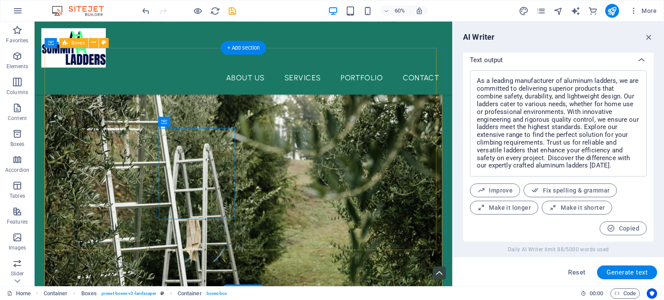
scroll to position [364, 0]
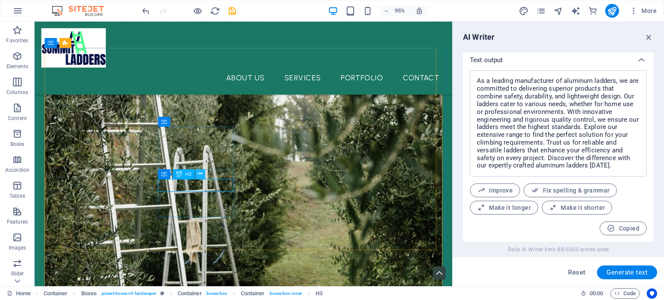
click at [202, 174] on button at bounding box center [200, 174] width 10 height 10
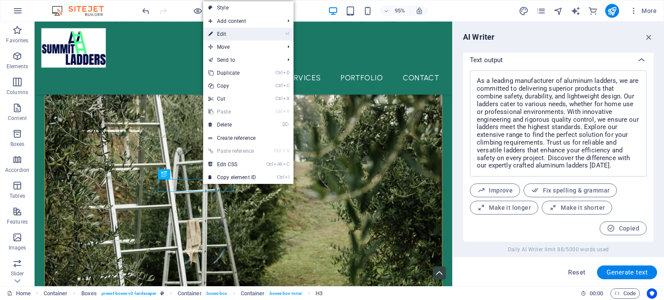
click at [254, 36] on link "⏎ Edit" at bounding box center [232, 34] width 58 height 13
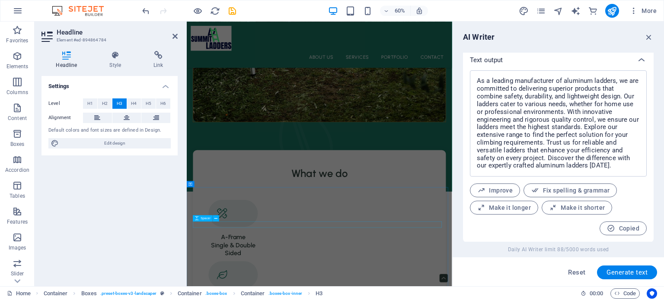
scroll to position [703, 0]
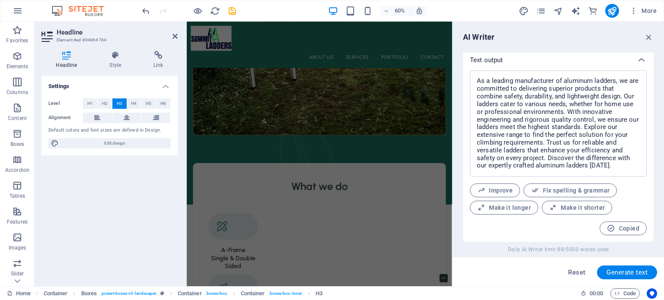
drag, startPoint x: 474, startPoint y: 221, endPoint x: 463, endPoint y: 223, distance: 11.1
click at [474, 221] on div "As a leading manufacturer of aluminum ladders, we are committed to delivering s…" at bounding box center [558, 152] width 177 height 165
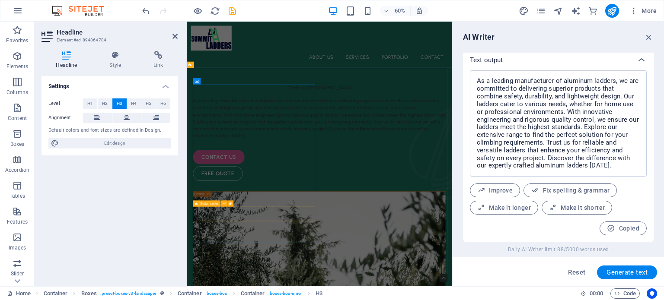
click at [391, 287] on div "contact us free quote" at bounding box center [407, 262] width 421 height 52
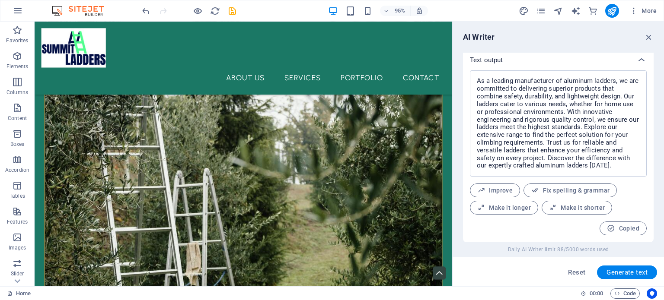
scroll to position [347, 0]
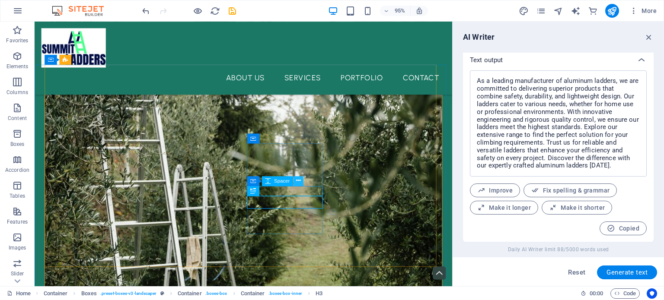
click at [295, 182] on button at bounding box center [298, 181] width 10 height 10
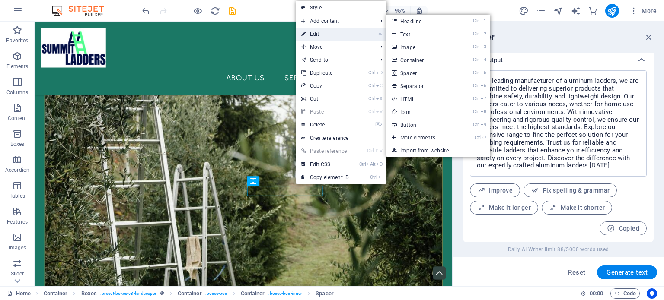
click at [342, 31] on link "⏎ Edit" at bounding box center [325, 34] width 58 height 13
select select "px"
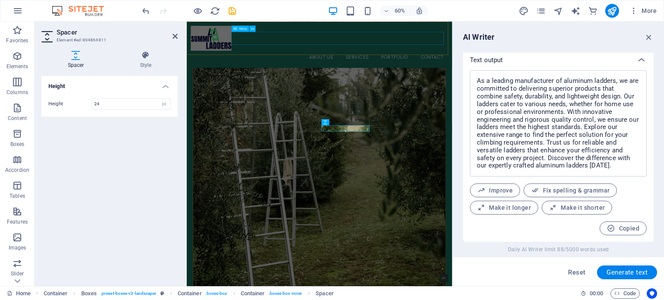
scroll to position [349, 0]
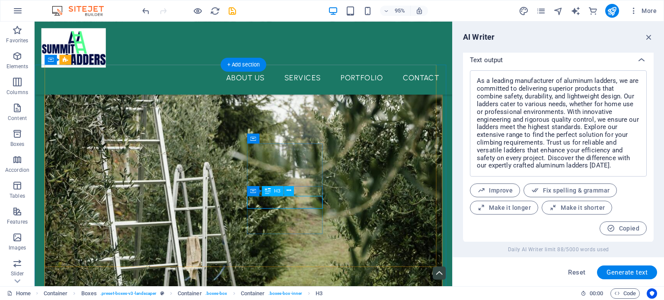
click at [291, 193] on button at bounding box center [289, 191] width 10 height 10
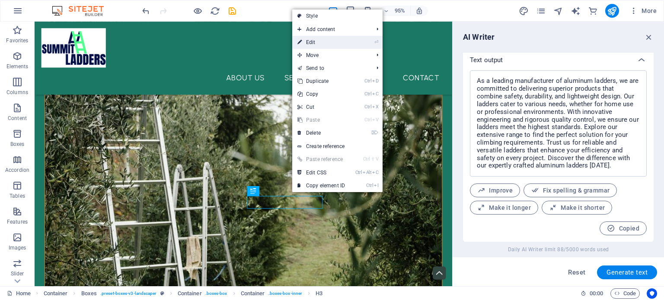
click at [323, 43] on link "⏎ Edit" at bounding box center [321, 42] width 58 height 13
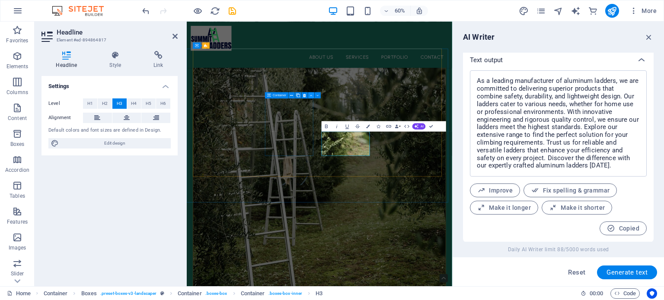
scroll to position [725, 0]
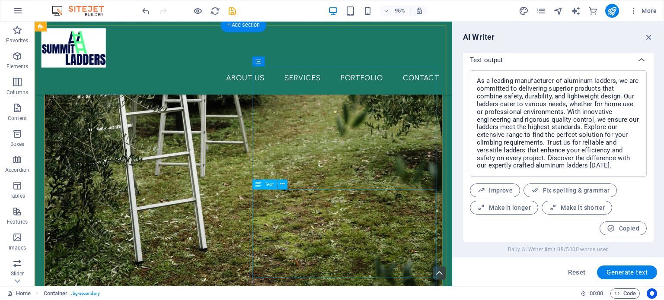
scroll to position [963, 0]
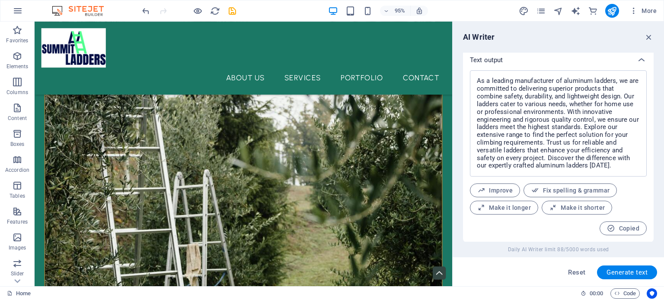
scroll to position [368, 0]
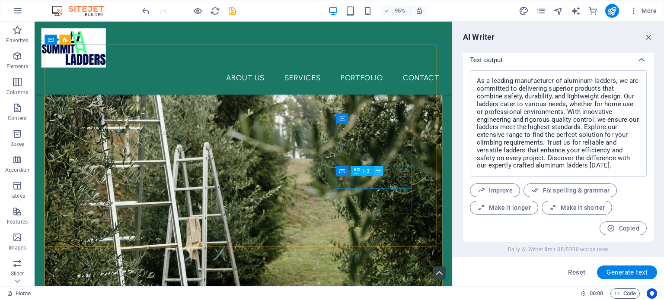
click at [378, 171] on icon at bounding box center [378, 171] width 4 height 9
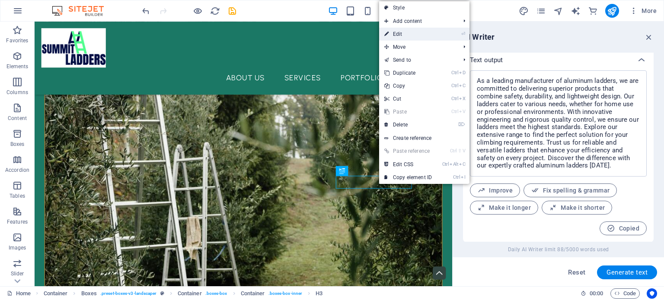
click at [401, 38] on link "⏎ Edit" at bounding box center [408, 34] width 58 height 13
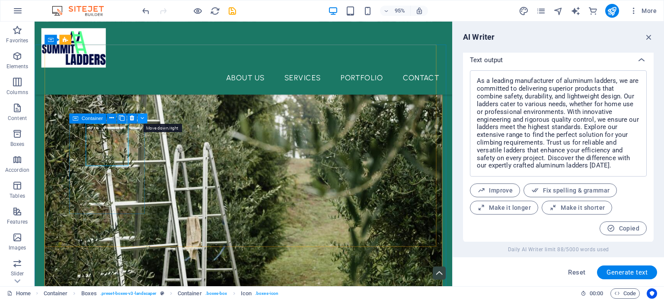
click at [140, 117] on icon at bounding box center [142, 118] width 4 height 9
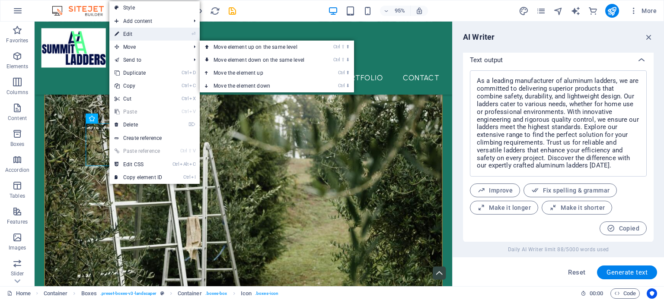
click at [159, 38] on link "⏎ Edit" at bounding box center [138, 34] width 58 height 13
select select "xMidYMid"
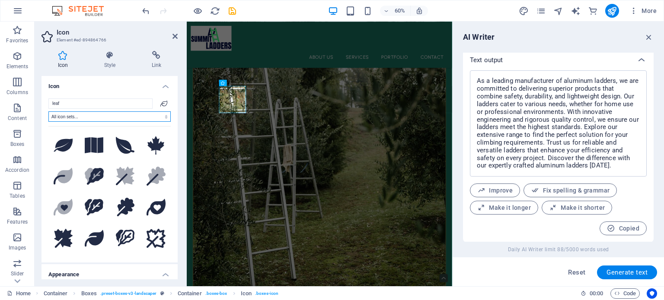
click at [141, 114] on select "All icon sets... IcoFont Ionicons FontAwesome Brands FontAwesome Duotone FontAw…" at bounding box center [109, 116] width 122 height 10
click at [100, 108] on div "leaf All icon sets... IcoFont Ionicons FontAwesome Brands FontAwesome Duotone F…" at bounding box center [109, 177] width 122 height 157
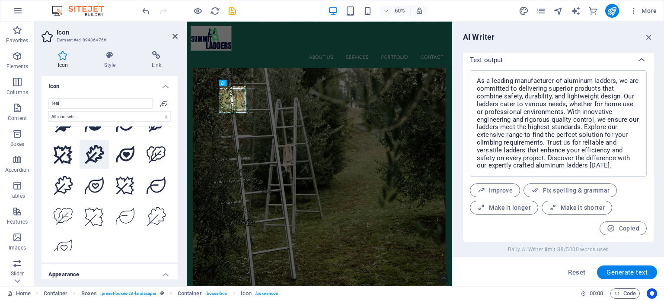
scroll to position [0, 0]
click at [175, 37] on icon at bounding box center [174, 36] width 5 height 7
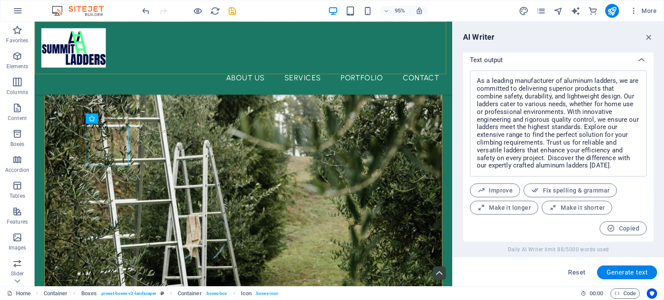
scroll to position [368, 0]
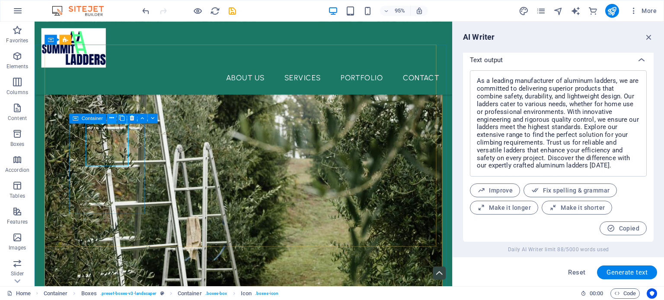
click at [109, 120] on icon at bounding box center [111, 118] width 4 height 9
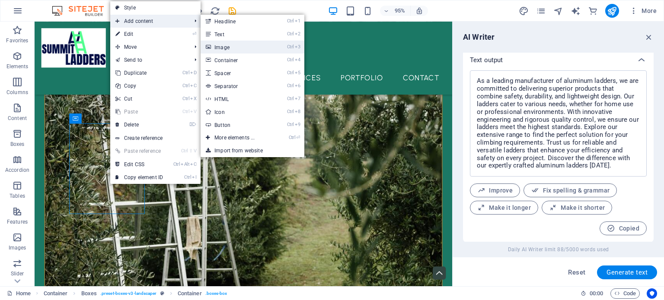
click at [228, 49] on link "Ctrl 3 Image" at bounding box center [236, 47] width 71 height 13
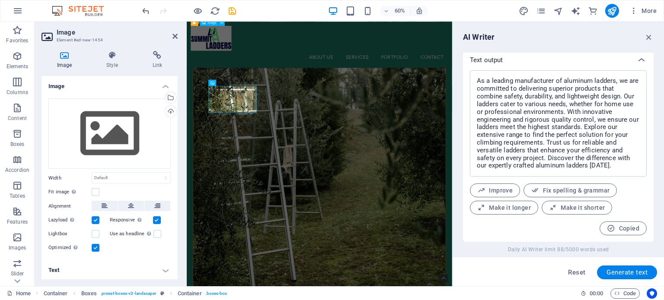
scroll to position [370, 0]
click at [94, 136] on div "Drag files here, click to choose files or select files from Files or our free s…" at bounding box center [109, 134] width 122 height 71
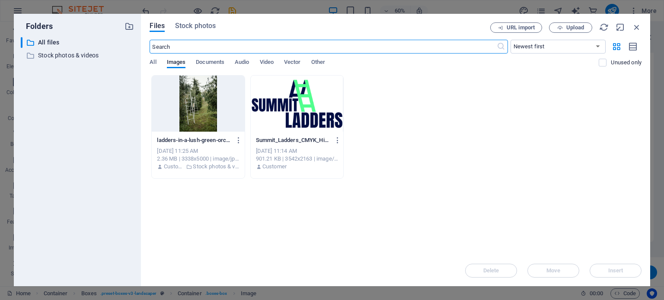
scroll to position [355, 0]
click at [567, 26] on span "Upload" at bounding box center [575, 27] width 18 height 5
